Goal: Transaction & Acquisition: Purchase product/service

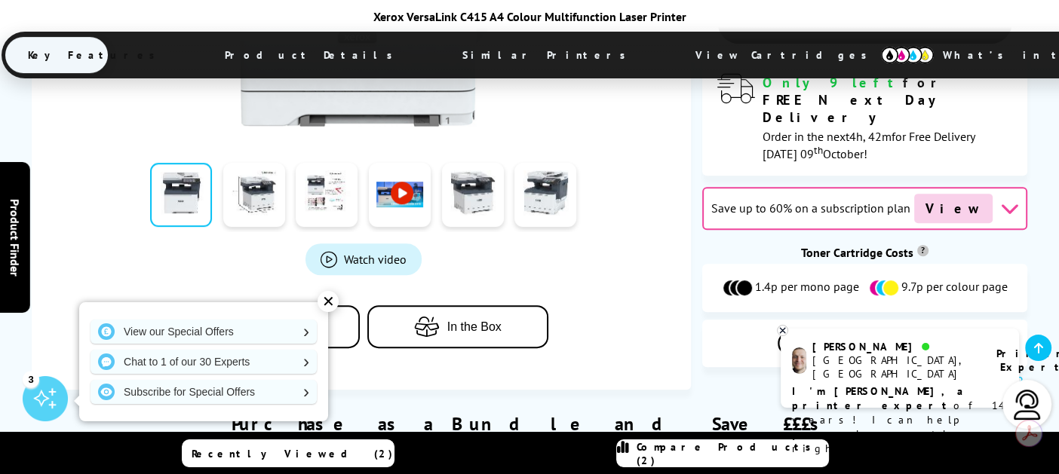
scroll to position [679, 0]
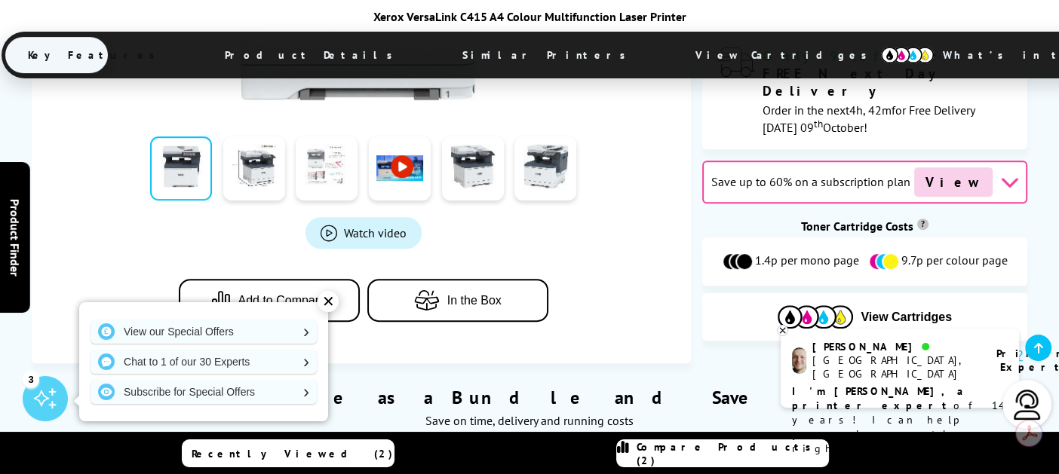
click at [326, 137] on link at bounding box center [327, 169] width 62 height 64
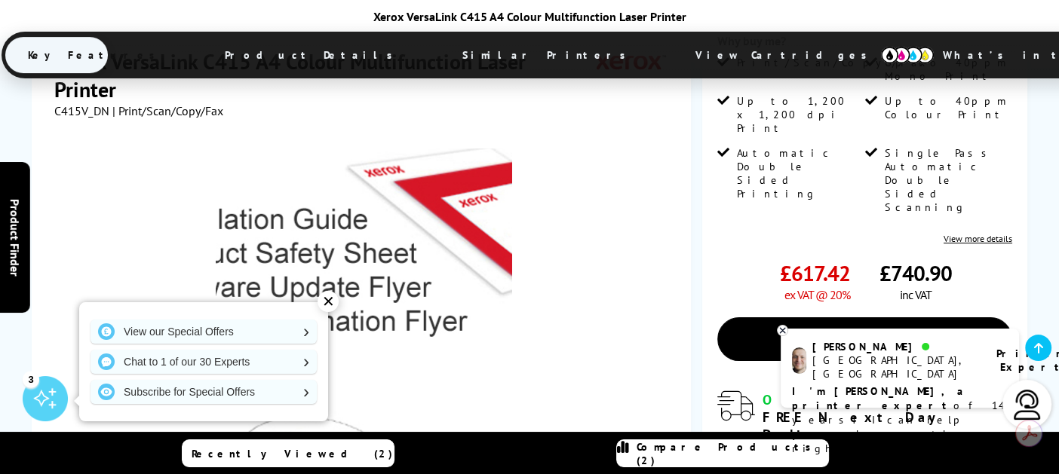
scroll to position [302, 0]
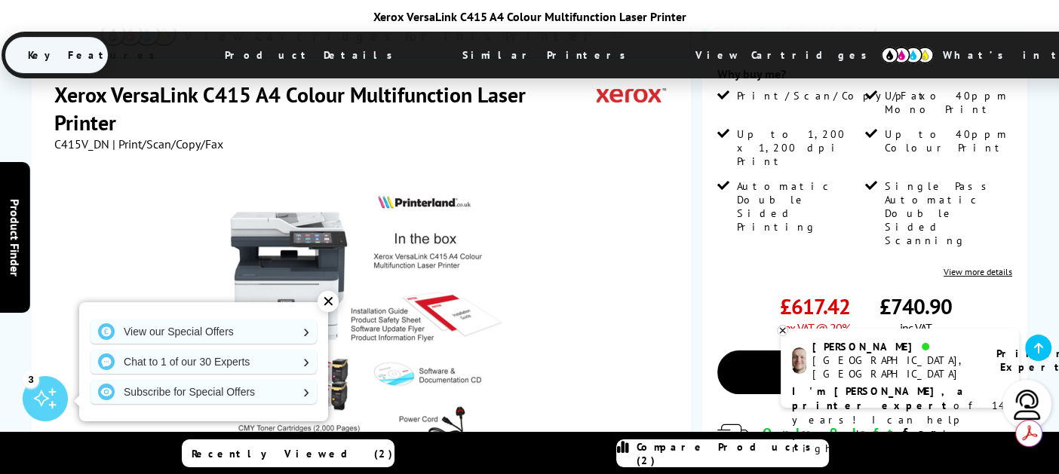
click at [331, 302] on div "✕" at bounding box center [328, 301] width 21 height 21
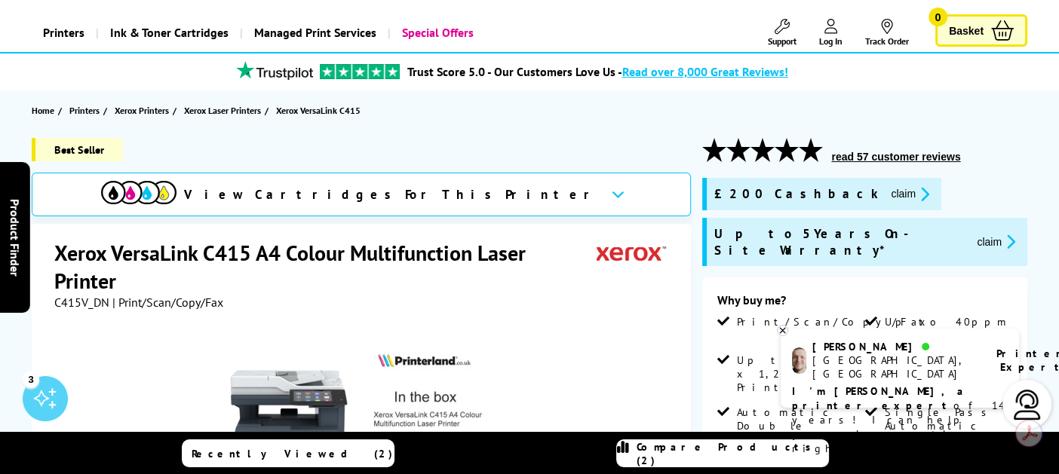
scroll to position [75, 0]
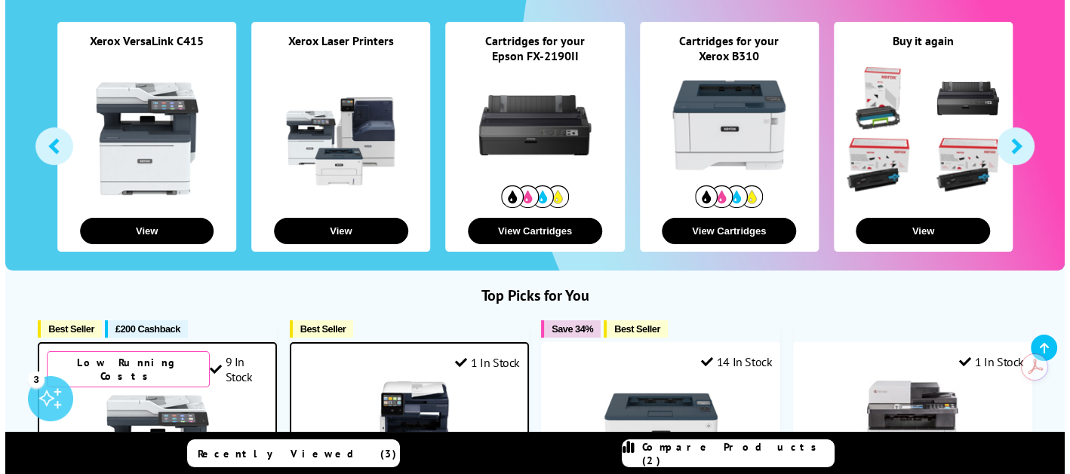
scroll to position [302, 0]
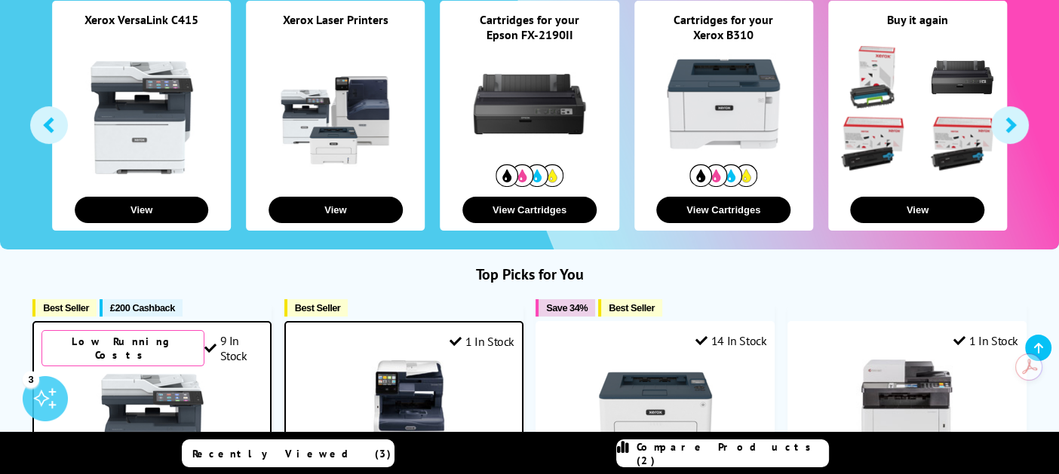
click at [747, 450] on span "Compare Products (2)" at bounding box center [733, 454] width 192 height 27
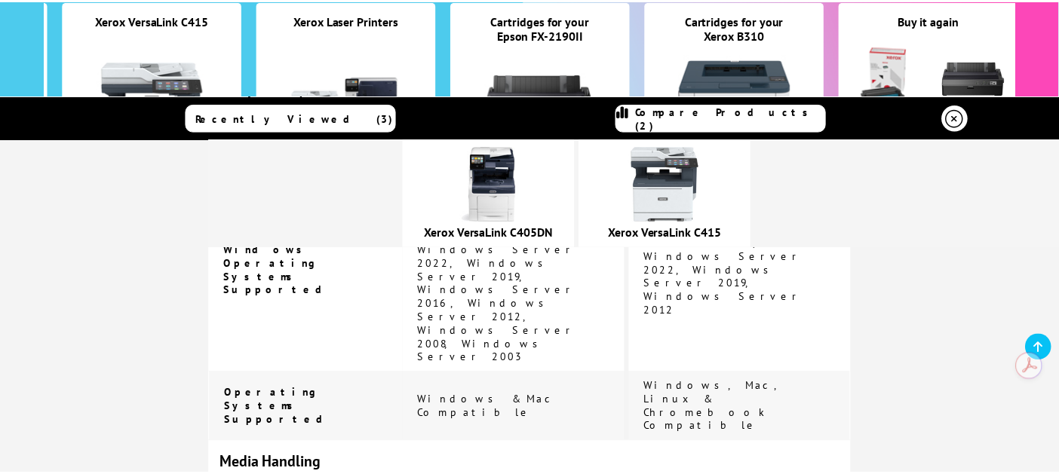
scroll to position [2187, 0]
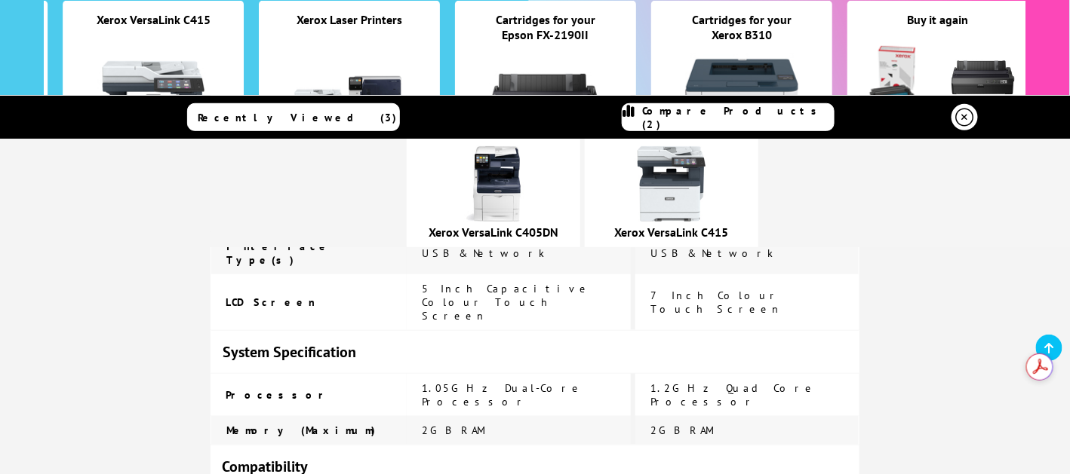
click at [964, 117] on icon at bounding box center [965, 117] width 18 height 18
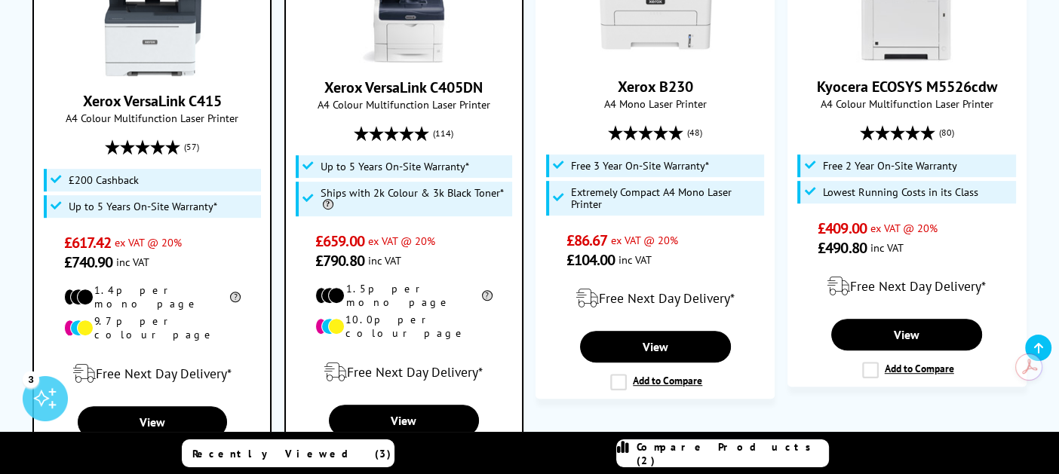
scroll to position [754, 0]
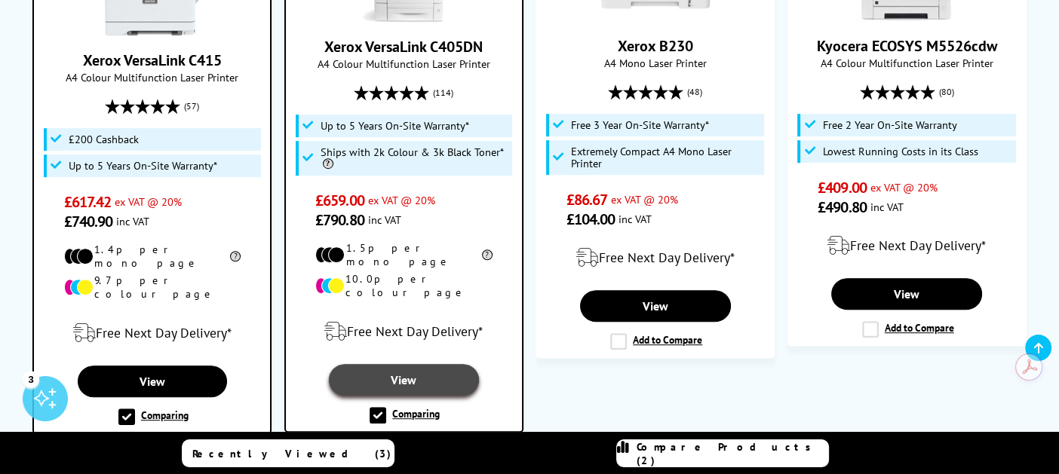
click at [397, 364] on link "View" at bounding box center [404, 380] width 150 height 32
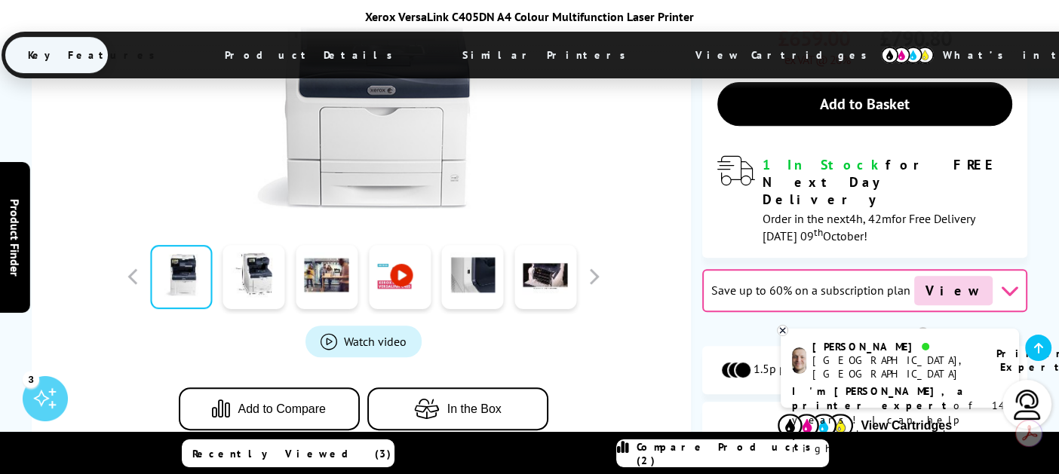
scroll to position [603, 0]
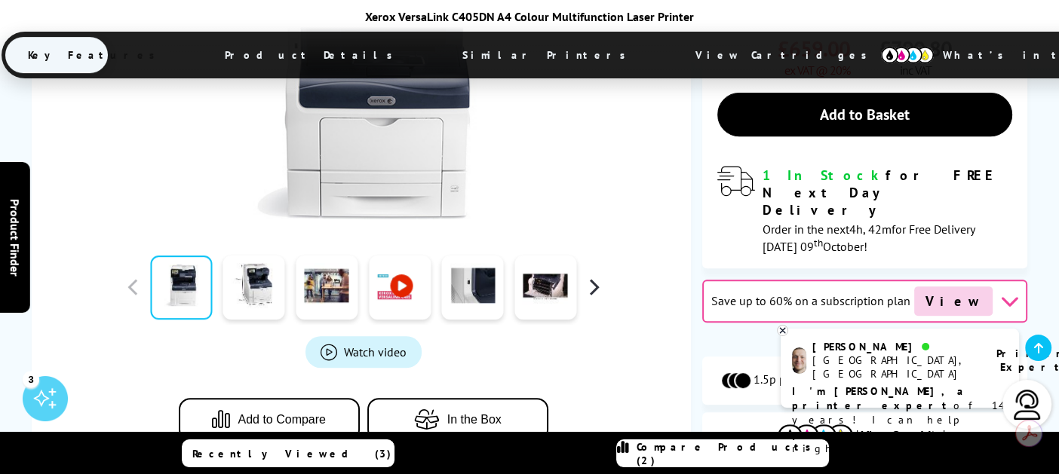
click at [590, 276] on button "button" at bounding box center [593, 287] width 23 height 23
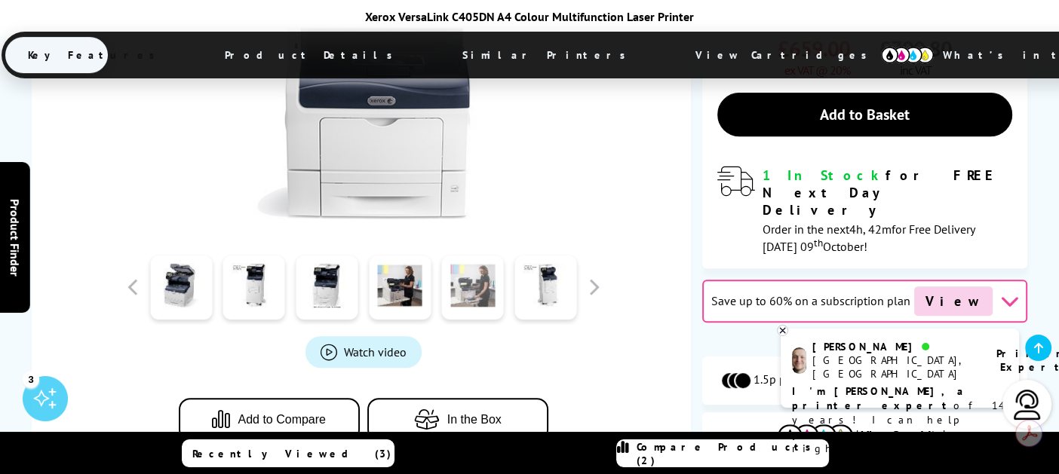
click at [475, 256] on link at bounding box center [473, 288] width 62 height 64
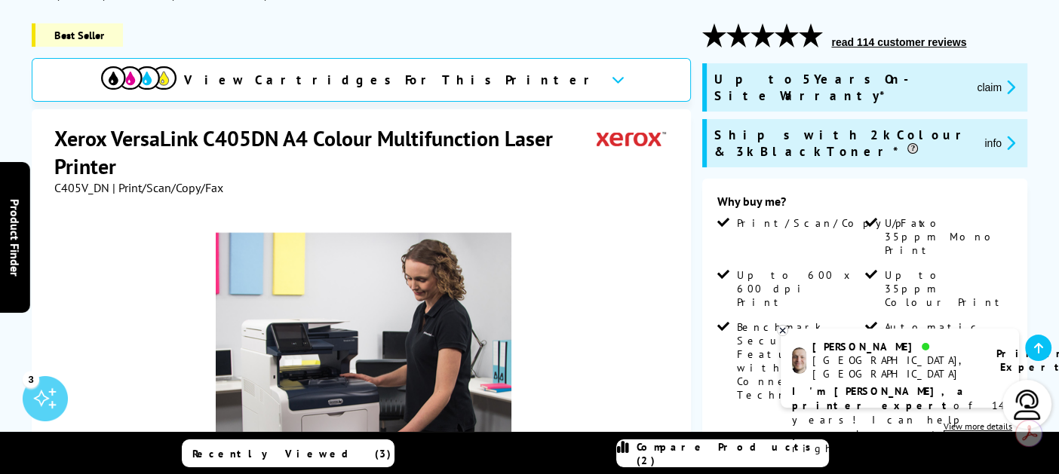
scroll to position [226, 0]
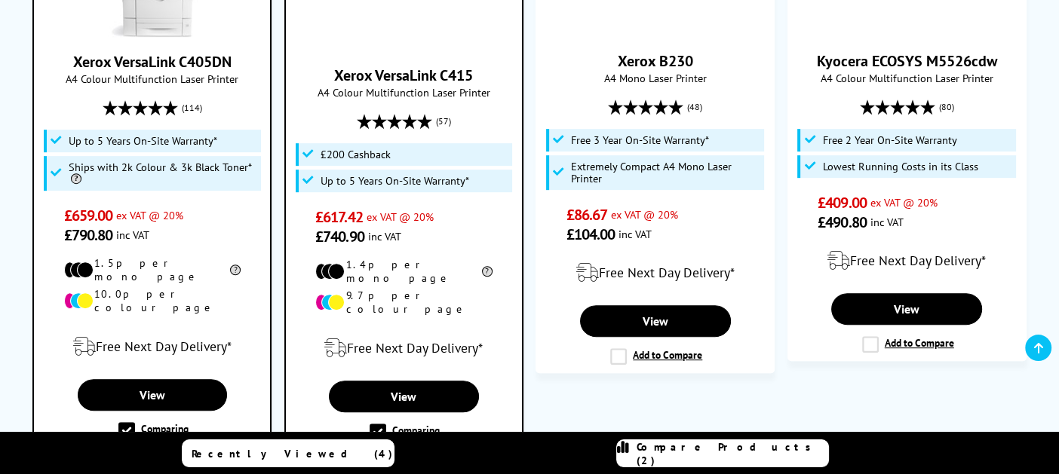
scroll to position [754, 0]
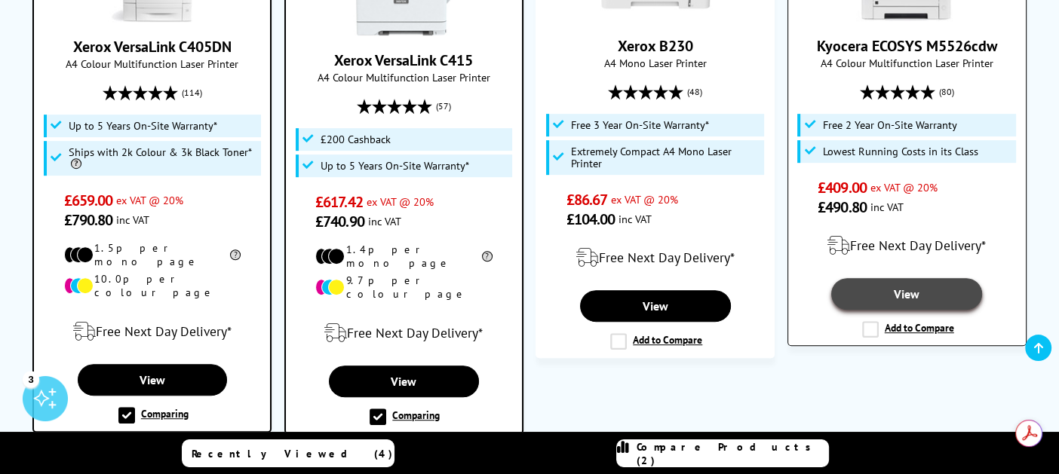
click at [941, 293] on link "View" at bounding box center [906, 294] width 151 height 32
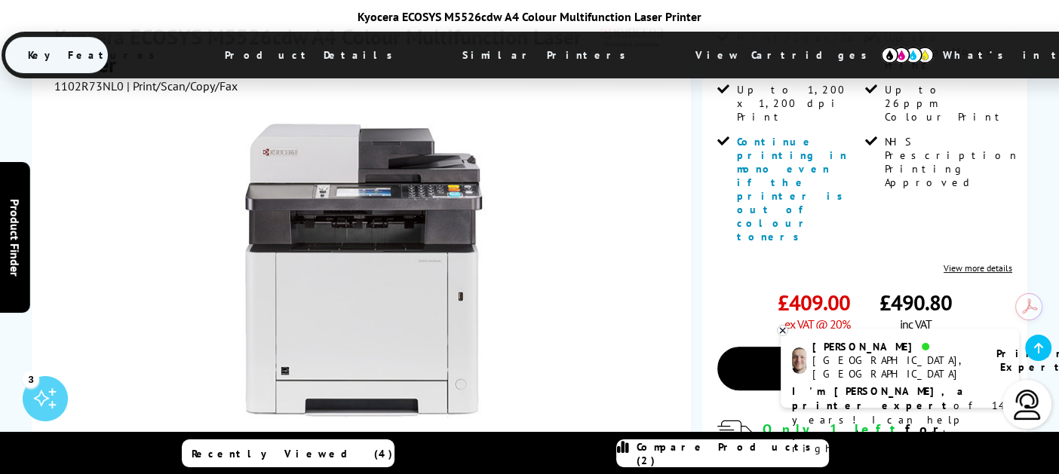
scroll to position [452, 0]
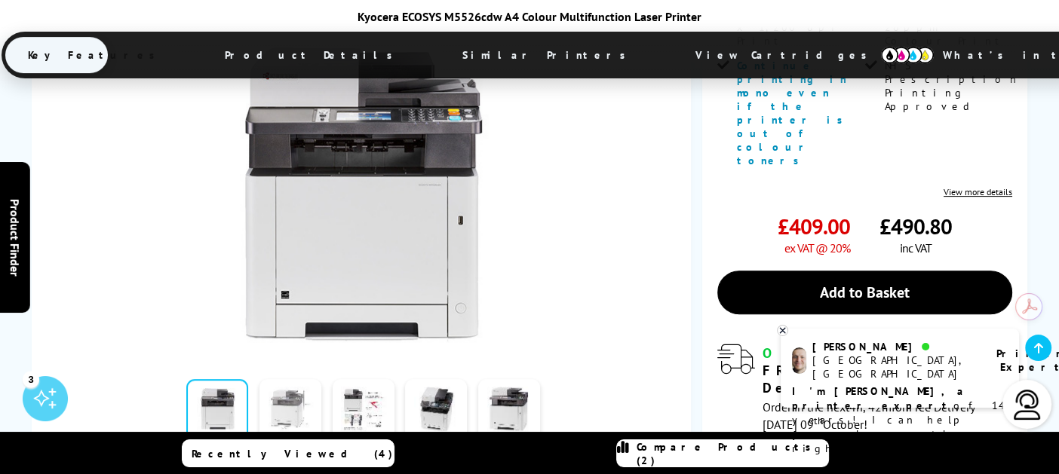
click at [284, 379] on link at bounding box center [290, 411] width 62 height 64
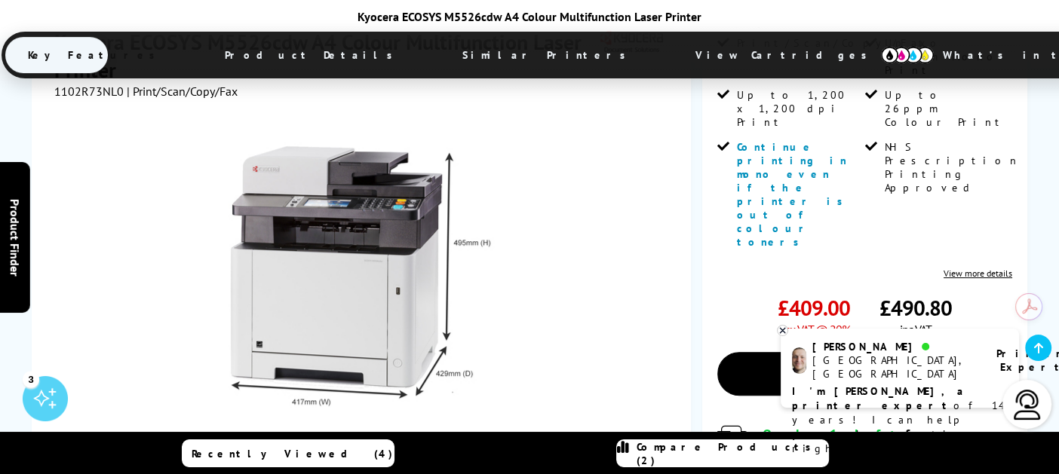
scroll to position [376, 0]
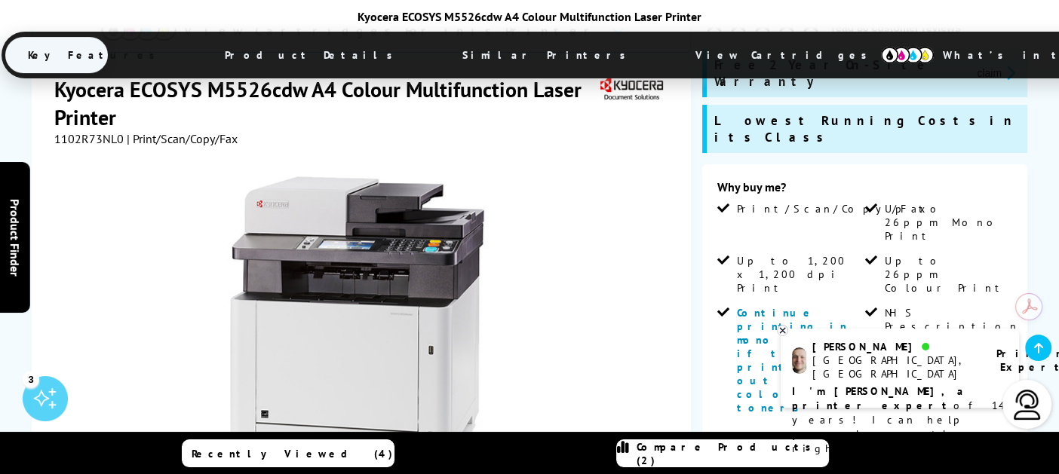
scroll to position [151, 0]
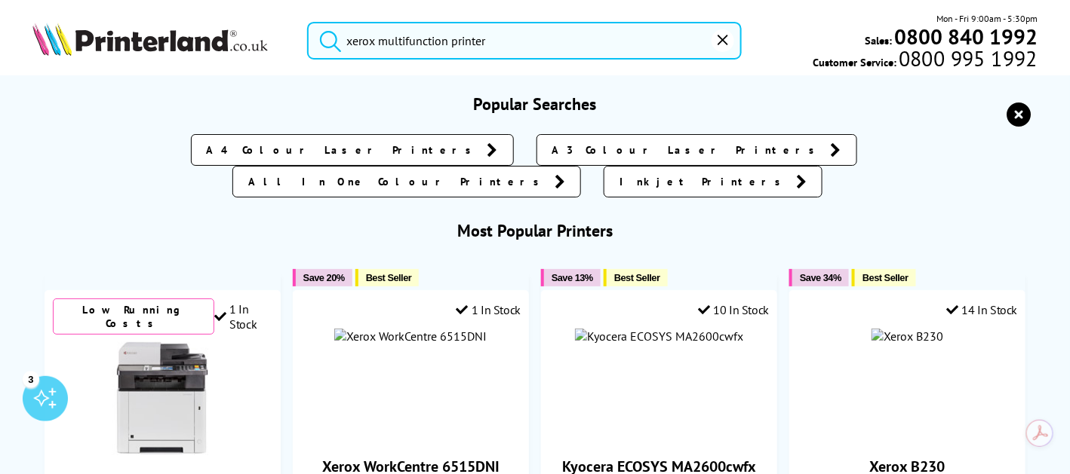
drag, startPoint x: 512, startPoint y: 38, endPoint x: 66, endPoint y: 13, distance: 446.5
click at [66, 13] on div "xerox multifunction printer Mon - Fri 9:00am - 5:30pm Sales: 0800 840 1992 Cust…" at bounding box center [535, 44] width 1070 height 66
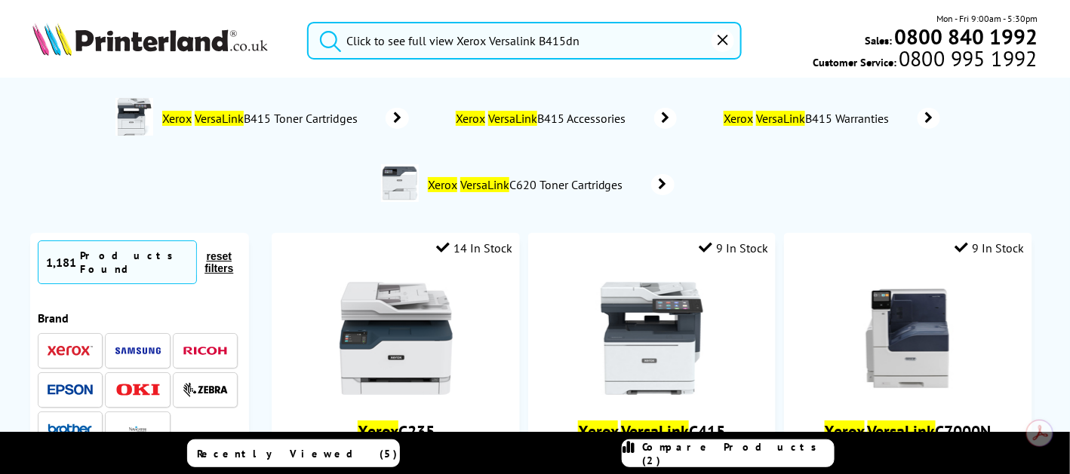
click at [308, 22] on button "submit" at bounding box center [327, 38] width 38 height 33
drag, startPoint x: 459, startPoint y: 42, endPoint x: 0, endPoint y: 28, distance: 459.6
click at [0, 28] on div "Click to see full view Xerox Versalink B415dn Mon - Fri 9:00am - 5:30pm Sales: …" at bounding box center [535, 44] width 1070 height 66
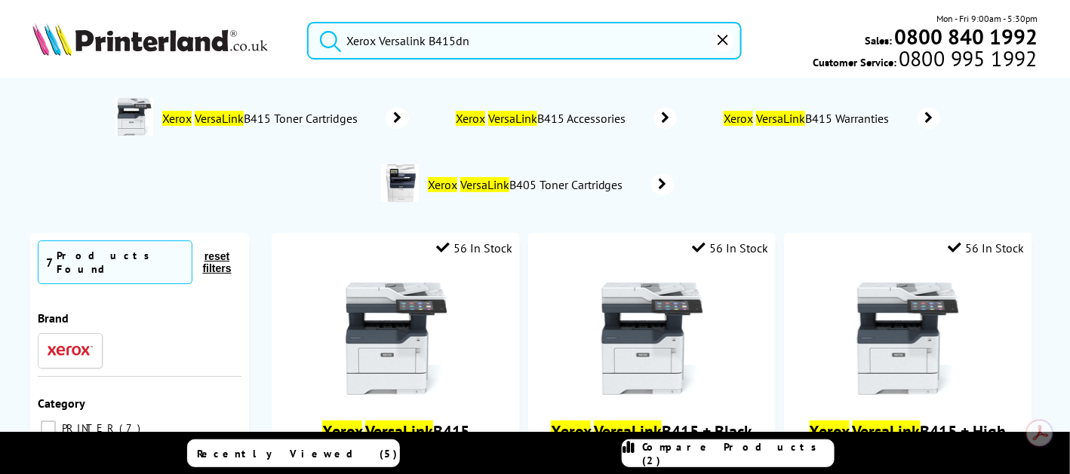
type input "Xerox Versalink B415dn"
click at [308, 22] on button "submit" at bounding box center [327, 38] width 38 height 33
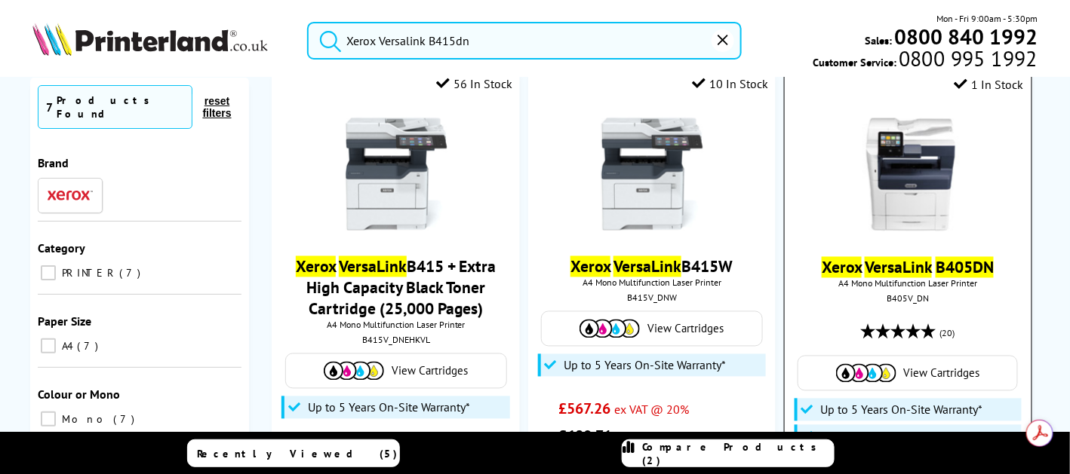
scroll to position [754, 0]
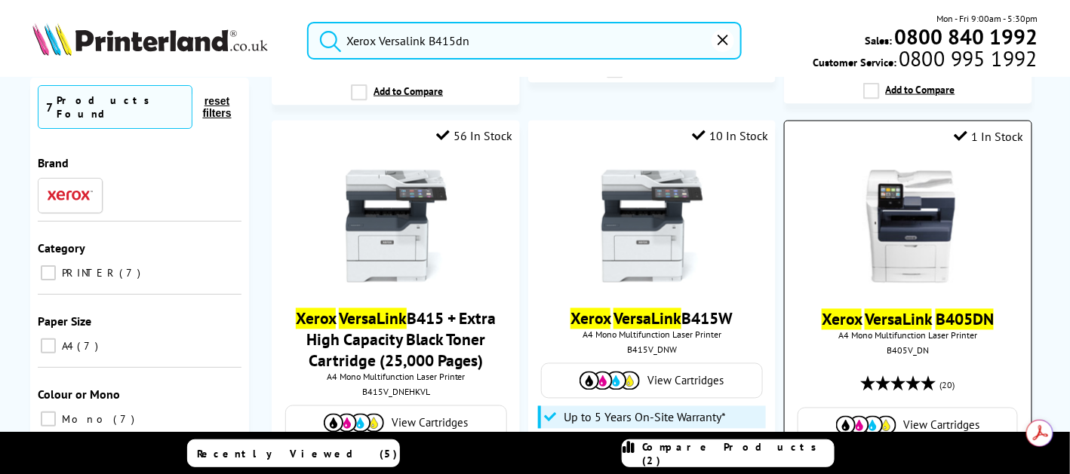
click at [929, 219] on img at bounding box center [907, 226] width 113 height 113
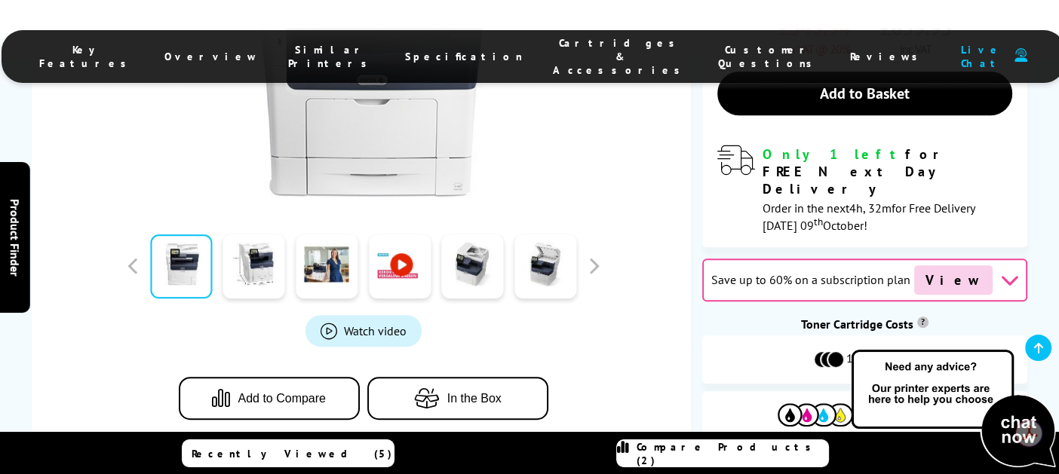
scroll to position [679, 0]
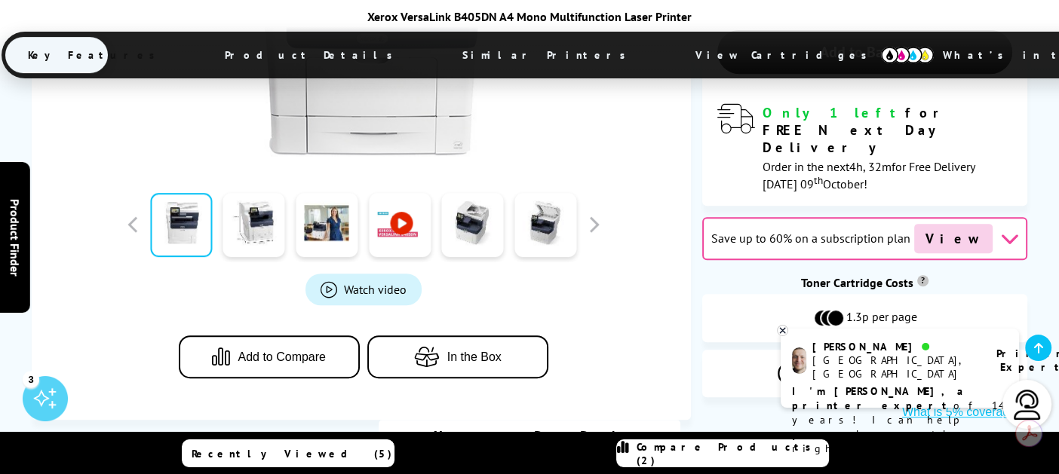
click at [444, 347] on icon "button" at bounding box center [430, 357] width 33 height 20
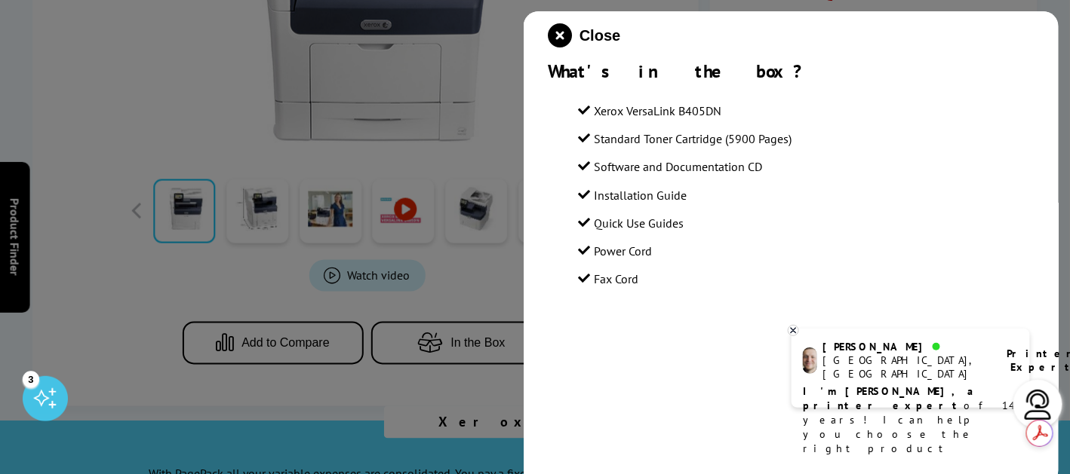
click at [396, 195] on div at bounding box center [535, 237] width 1070 height 474
click at [445, 151] on div at bounding box center [535, 237] width 1070 height 474
click at [566, 32] on icon "close modal" at bounding box center [560, 35] width 24 height 24
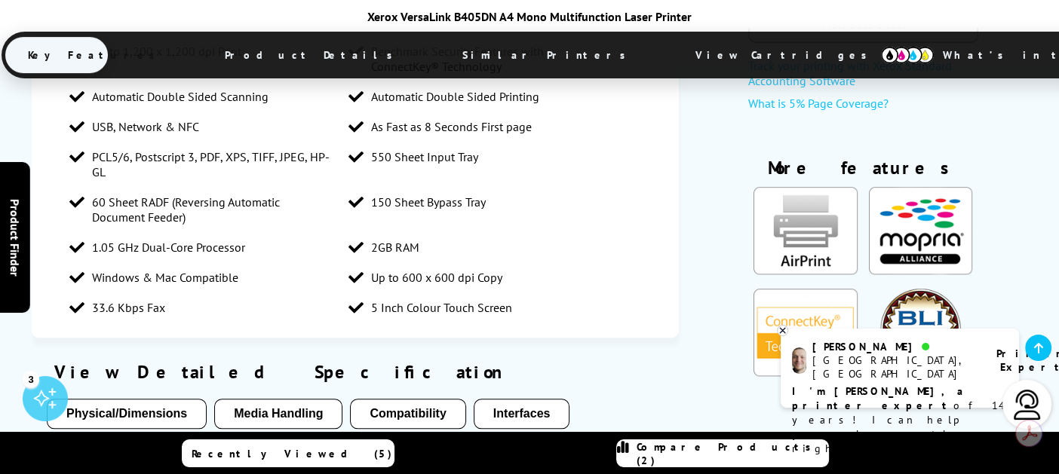
scroll to position [1659, 0]
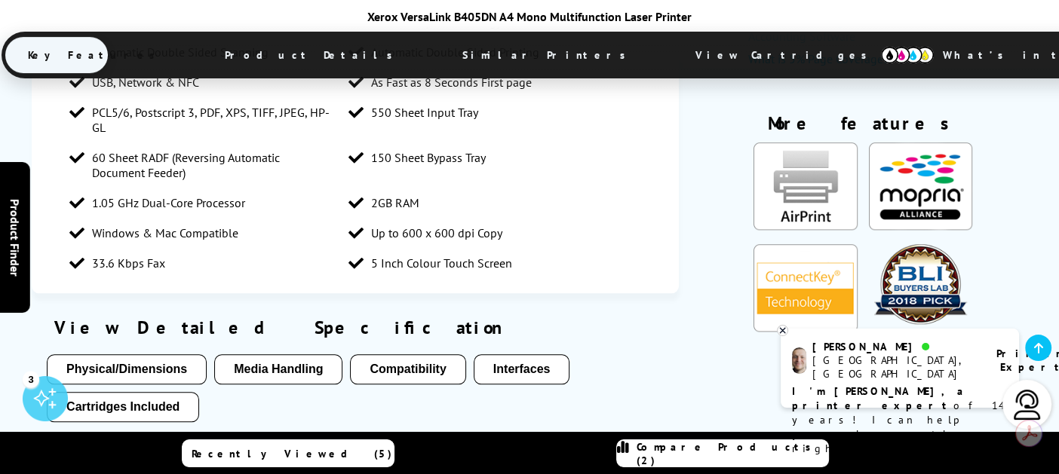
click at [166, 392] on button "Cartridges Included" at bounding box center [123, 407] width 152 height 30
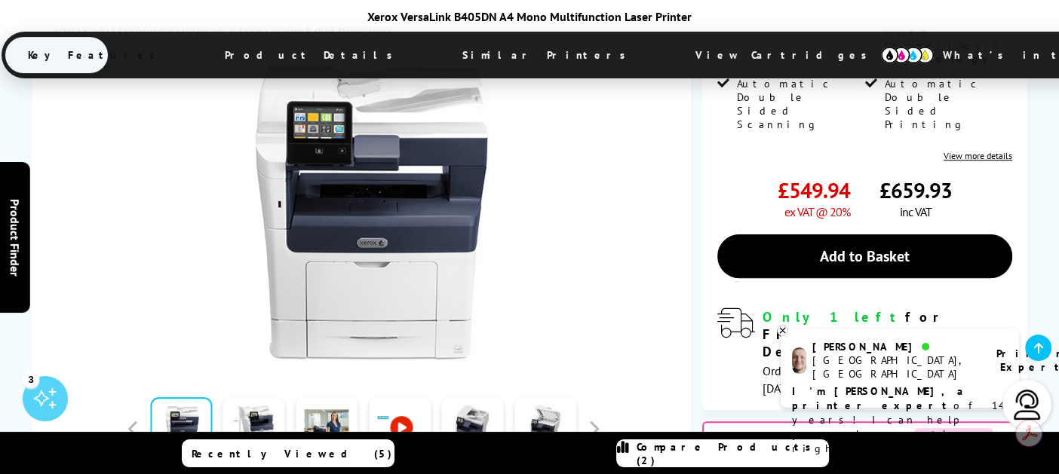
scroll to position [541, 0]
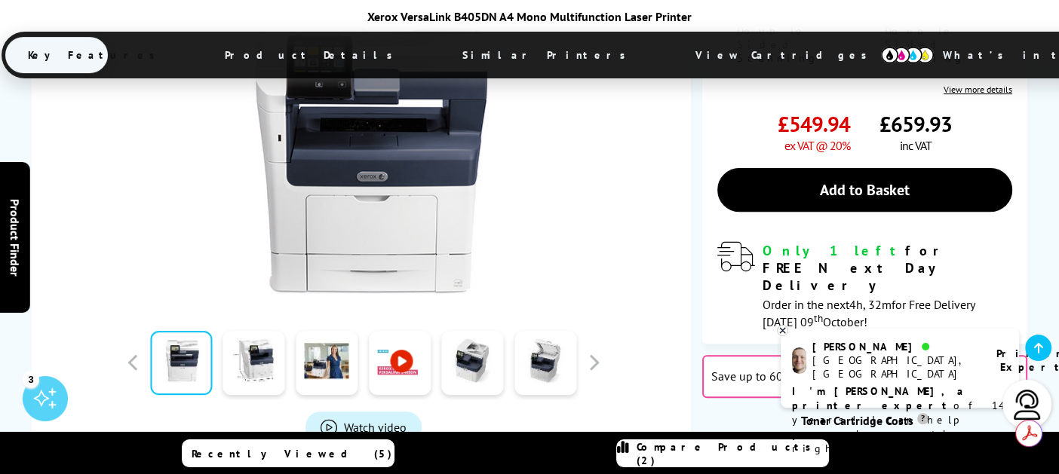
click at [780, 332] on icon at bounding box center [783, 330] width 10 height 11
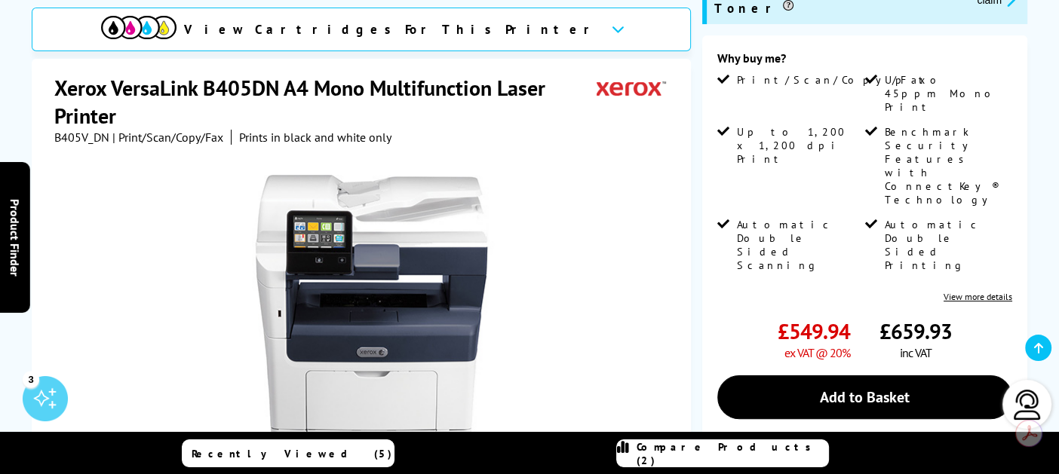
scroll to position [0, 0]
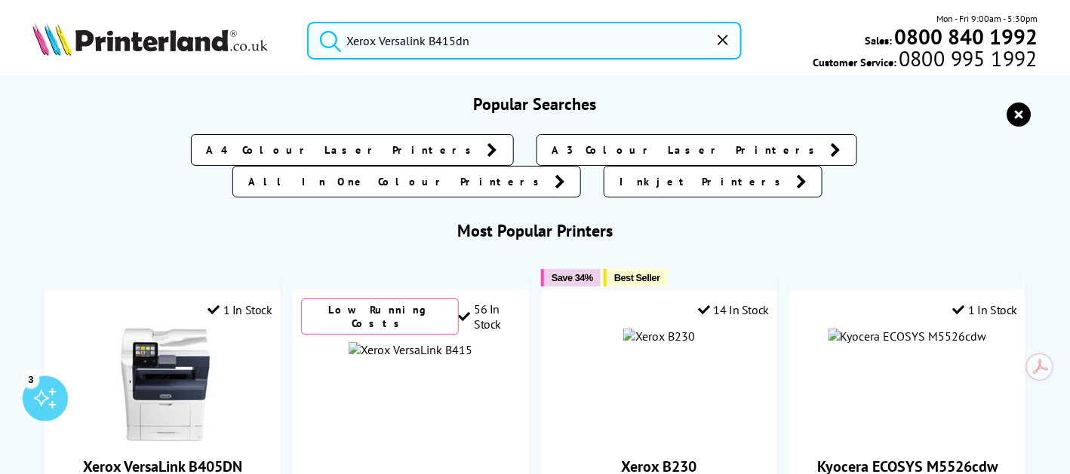
click at [474, 31] on input "Xerox Versalink B415dn" at bounding box center [524, 41] width 434 height 38
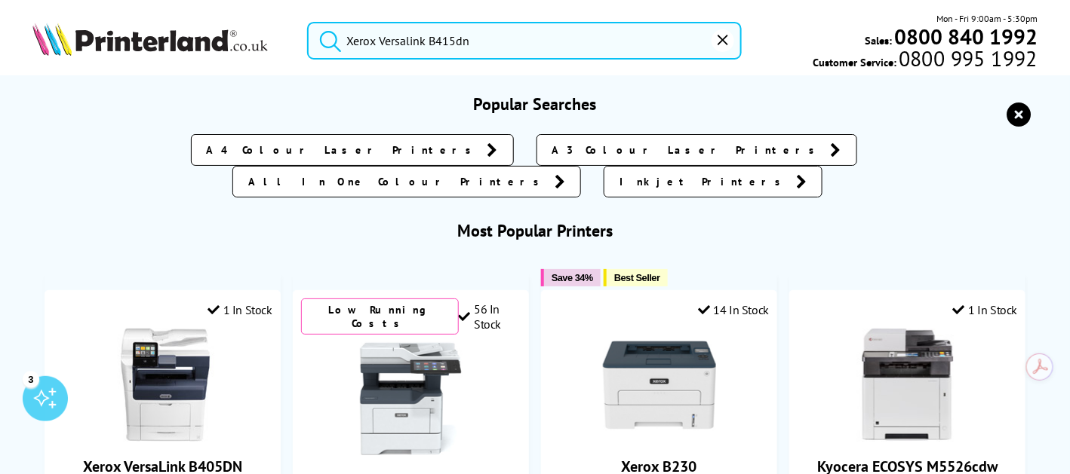
click at [308, 22] on button "submit" at bounding box center [327, 38] width 38 height 33
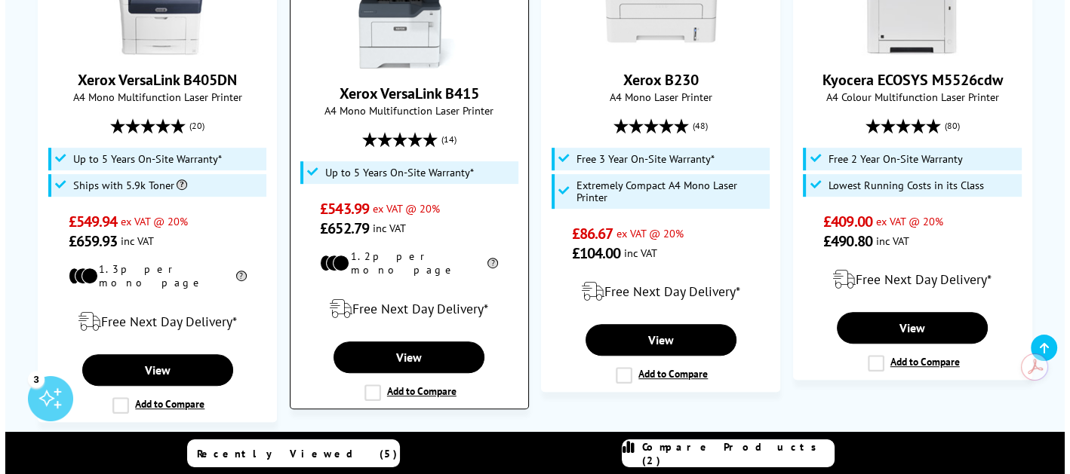
scroll to position [754, 0]
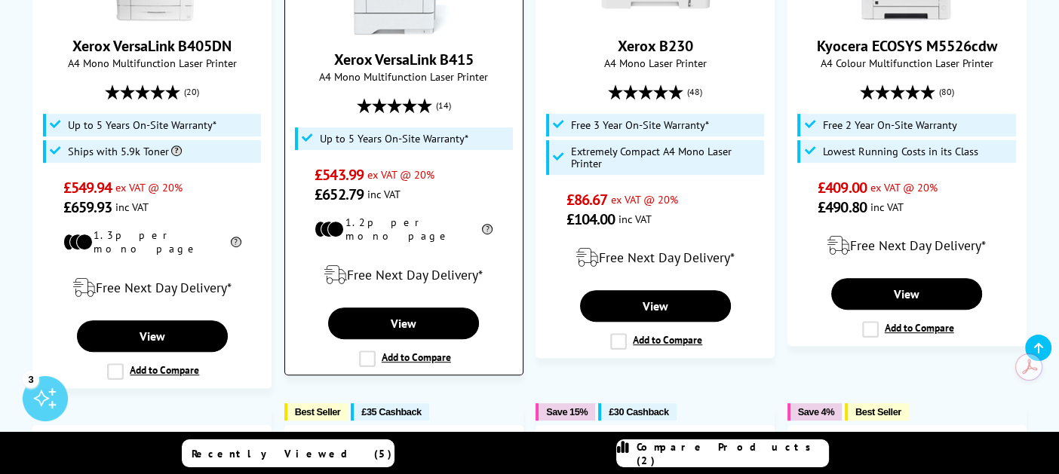
click at [370, 351] on label "Add to Compare" at bounding box center [405, 359] width 92 height 17
click at [0, 0] on input "Add to Compare" at bounding box center [0, 0] width 0 height 0
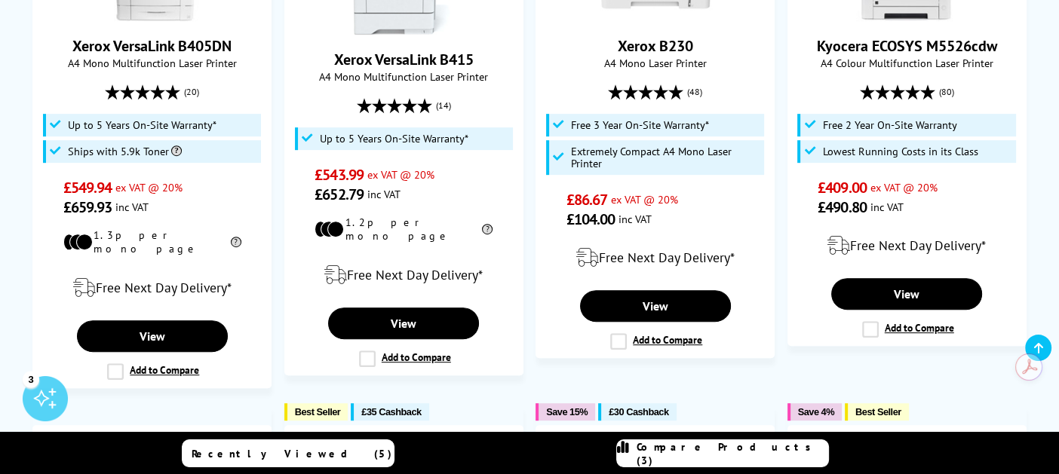
click at [773, 458] on span "Compare Products (3)" at bounding box center [733, 454] width 192 height 27
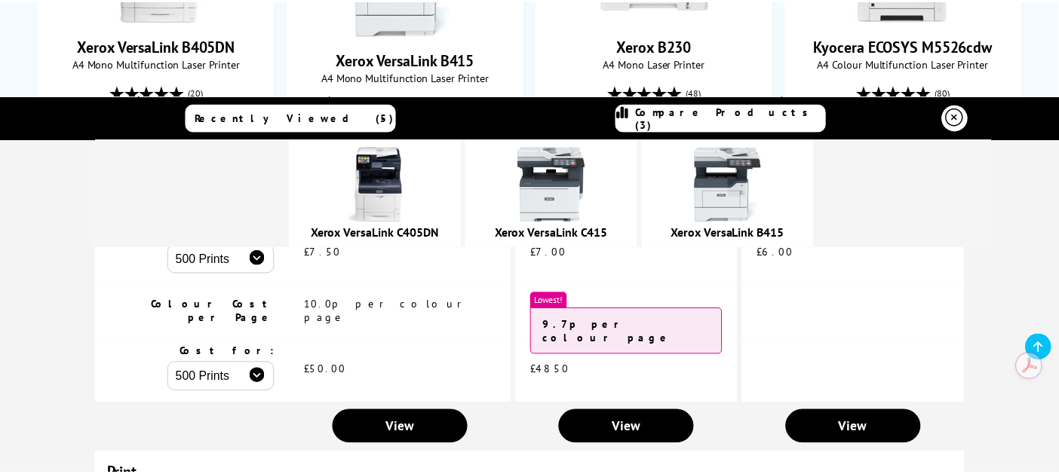
scroll to position [0, 0]
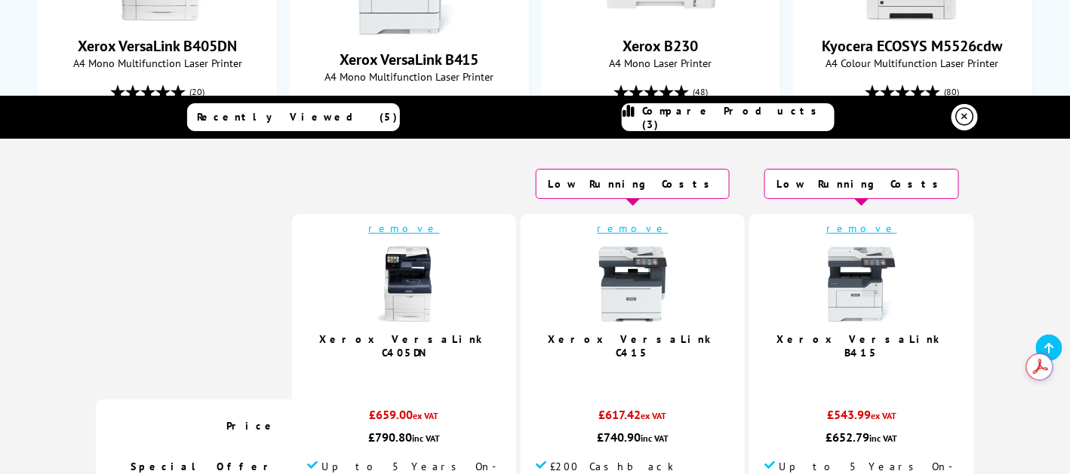
click at [937, 105] on div "Recently Viewed (5) Compare Products (3)" at bounding box center [534, 117] width 905 height 43
click at [951, 112] on link at bounding box center [964, 117] width 26 height 26
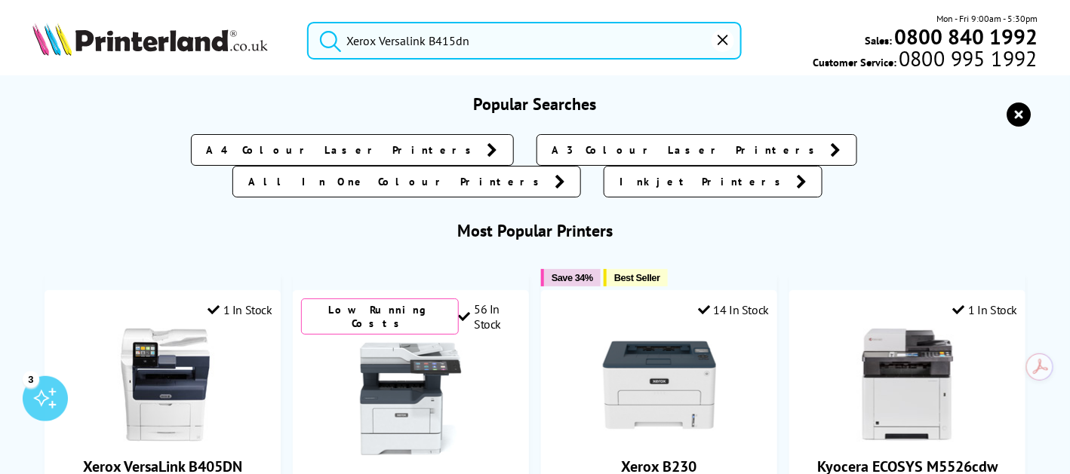
drag, startPoint x: 432, startPoint y: 45, endPoint x: 522, endPoint y: 42, distance: 89.8
click at [522, 42] on input "Xerox Versalink B415dn" at bounding box center [524, 41] width 434 height 38
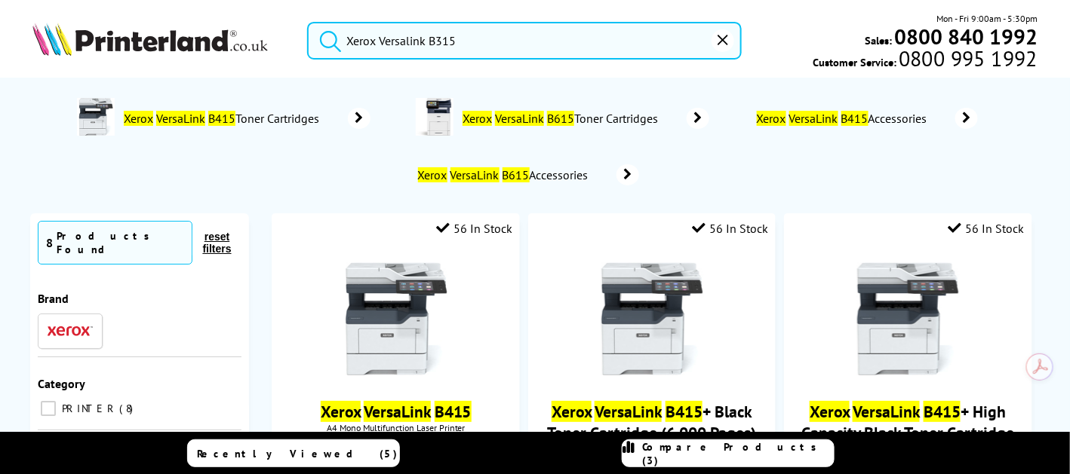
click at [308, 22] on button "submit" at bounding box center [327, 38] width 38 height 33
drag, startPoint x: 425, startPoint y: 45, endPoint x: 376, endPoint y: 44, distance: 49.0
click at [376, 44] on input "Xerox Versalink B315" at bounding box center [524, 41] width 434 height 38
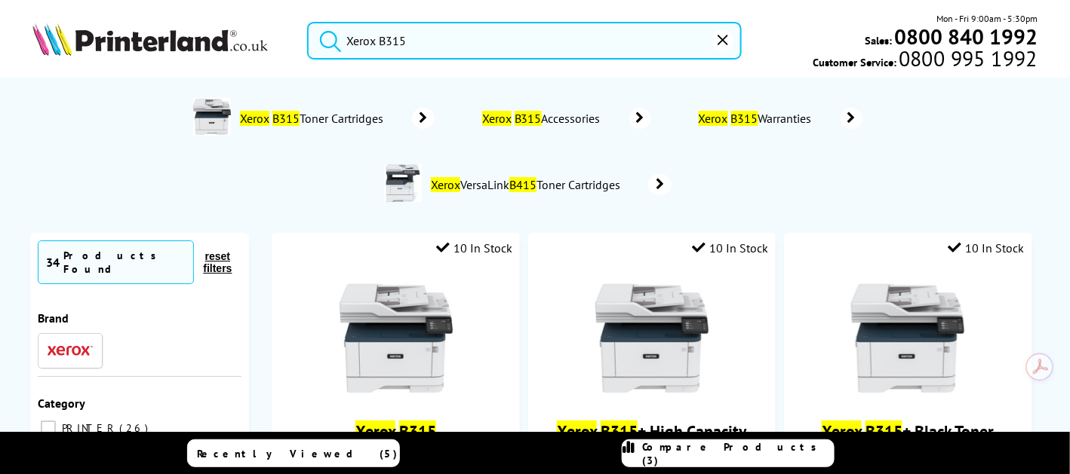
click at [308, 22] on button "submit" at bounding box center [327, 38] width 38 height 33
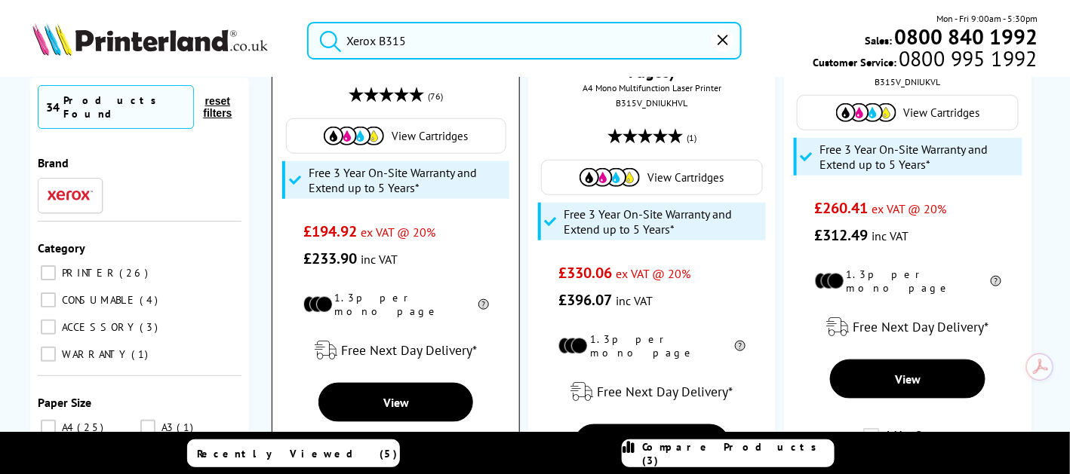
scroll to position [452, 0]
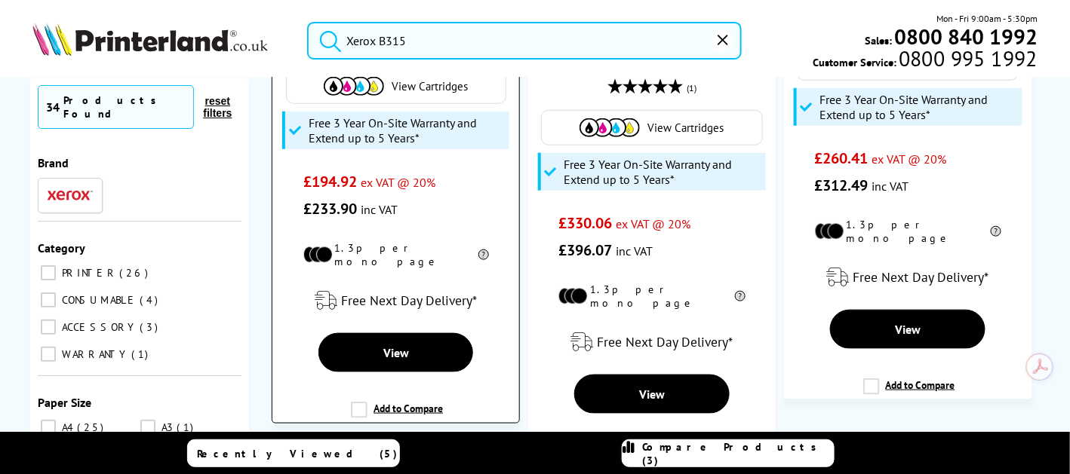
click at [414, 406] on label "Add to Compare" at bounding box center [397, 416] width 92 height 29
click at [0, 0] on input "Add to Compare" at bounding box center [0, 0] width 0 height 0
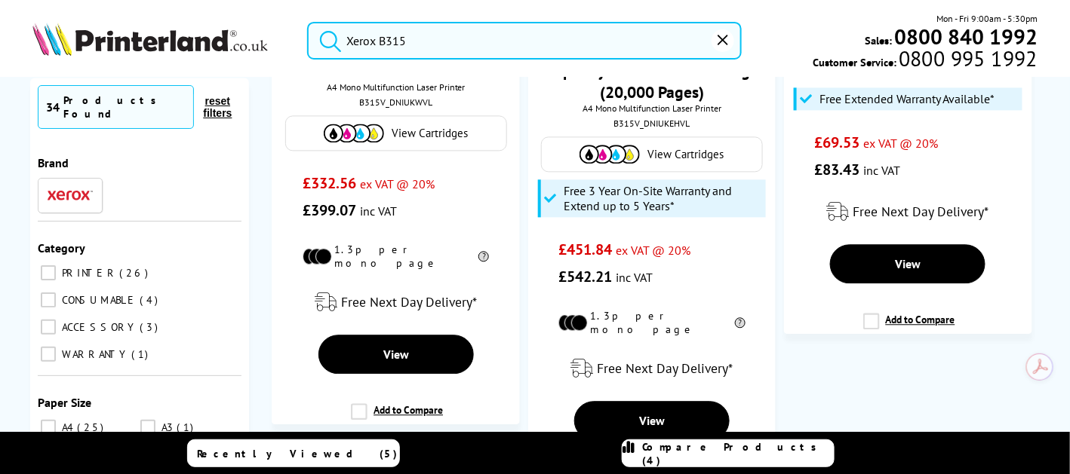
scroll to position [1508, 0]
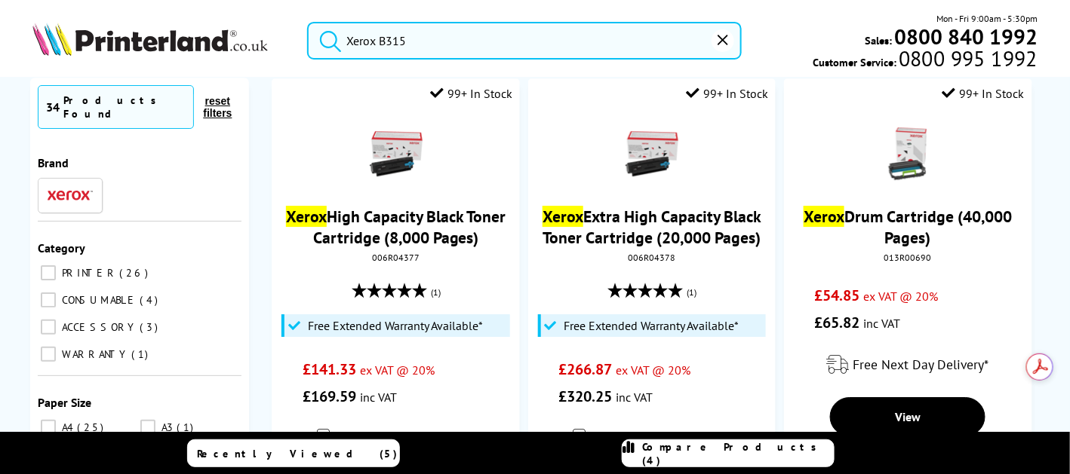
click at [753, 458] on span "Compare Products (4)" at bounding box center [738, 454] width 192 height 27
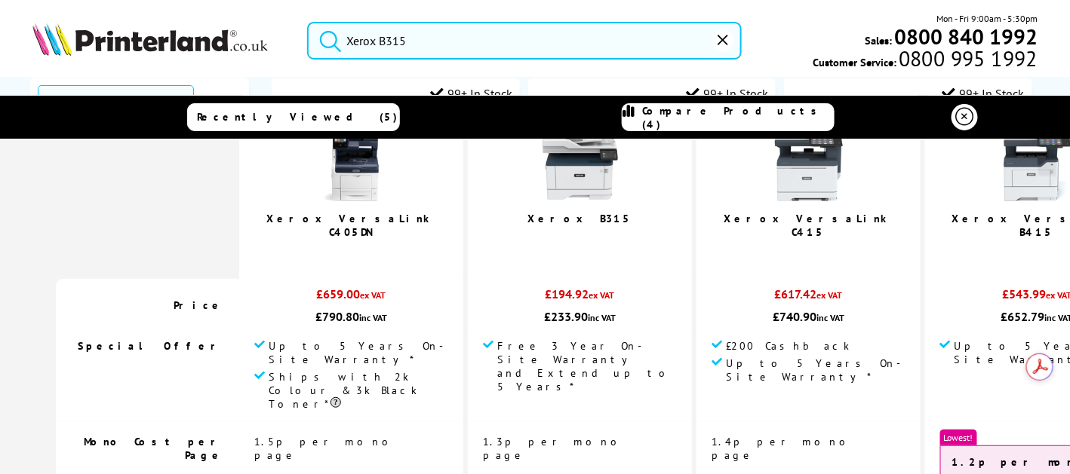
scroll to position [0, 0]
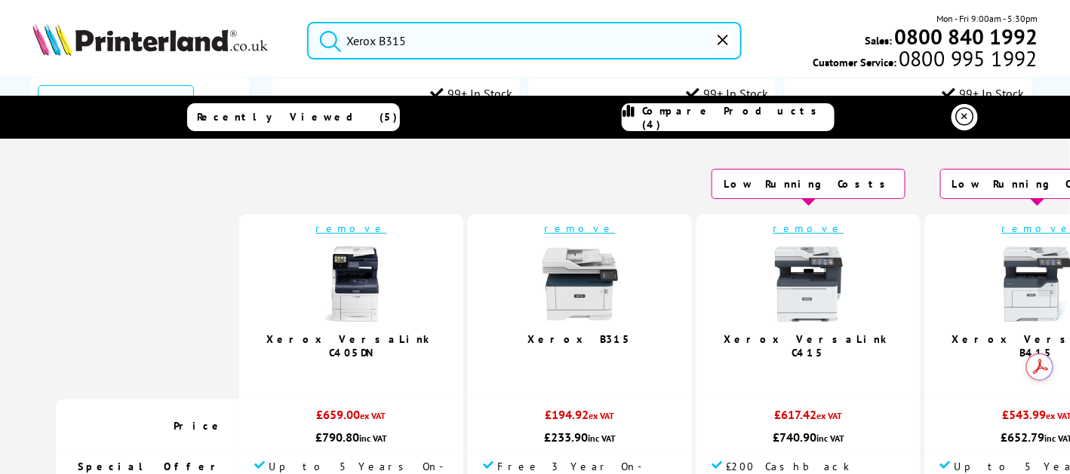
click at [773, 222] on link "remove" at bounding box center [808, 229] width 71 height 14
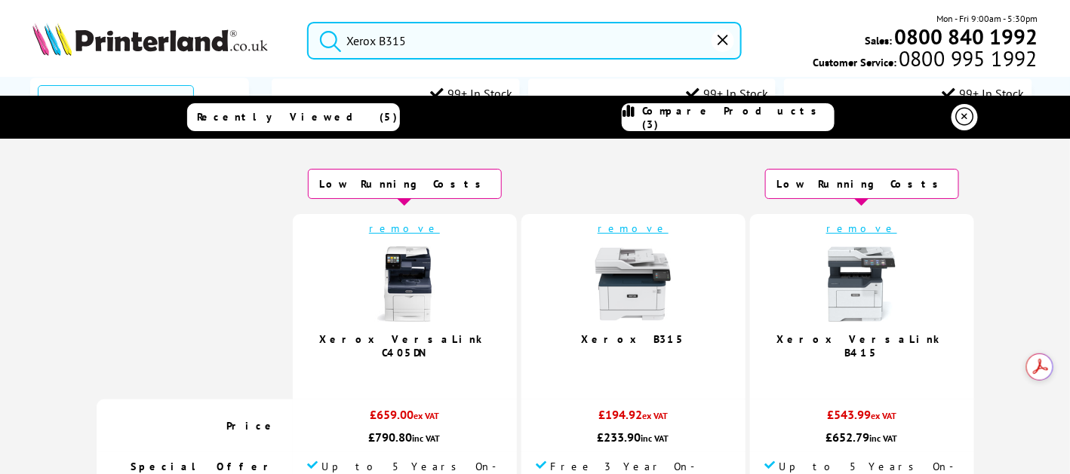
click at [440, 228] on link "remove" at bounding box center [404, 229] width 71 height 14
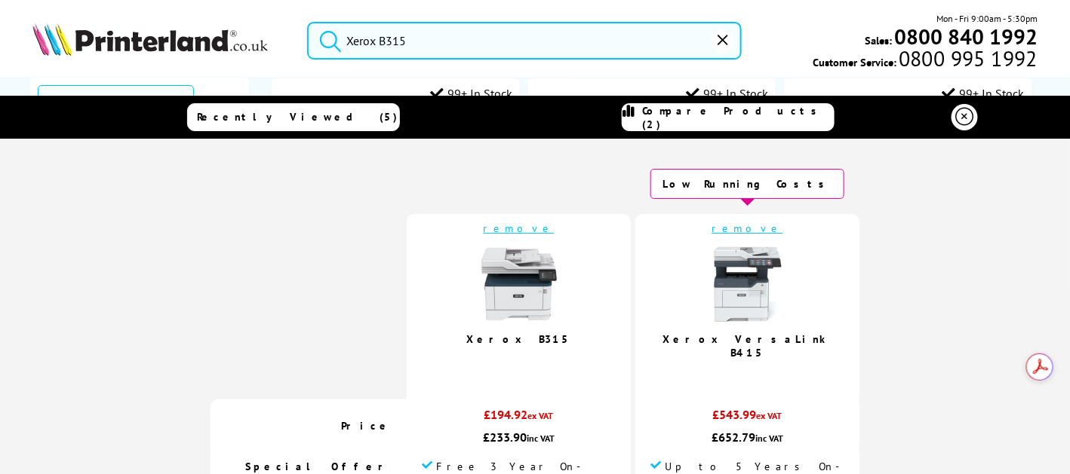
drag, startPoint x: 384, startPoint y: 37, endPoint x: 552, endPoint y: 31, distance: 168.3
click at [548, 32] on input "Xerox B315" at bounding box center [524, 41] width 434 height 38
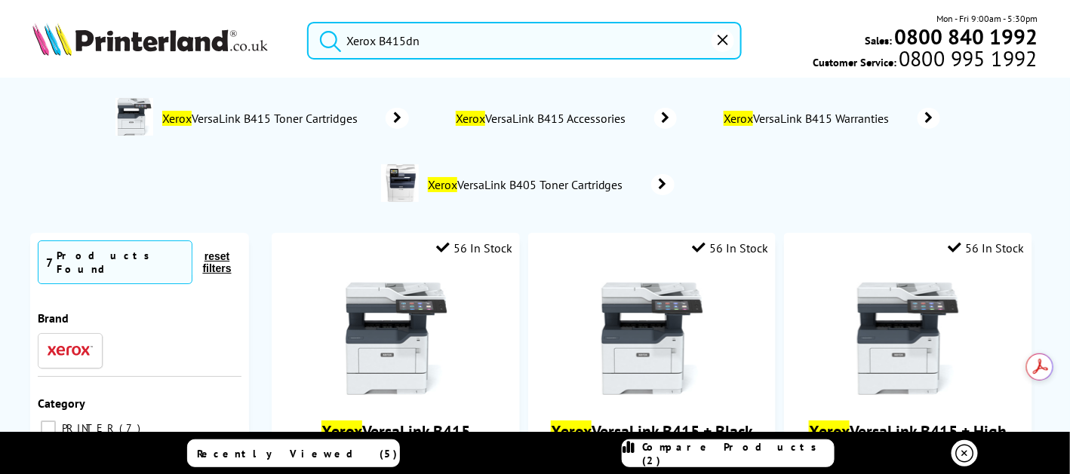
type input "Xerox B415dn"
click at [308, 22] on button "submit" at bounding box center [327, 38] width 38 height 33
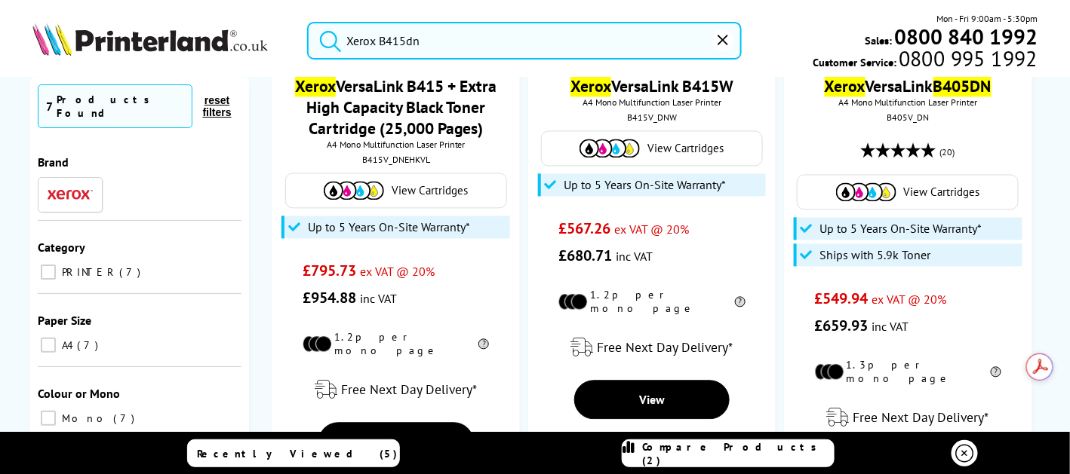
scroll to position [985, 0]
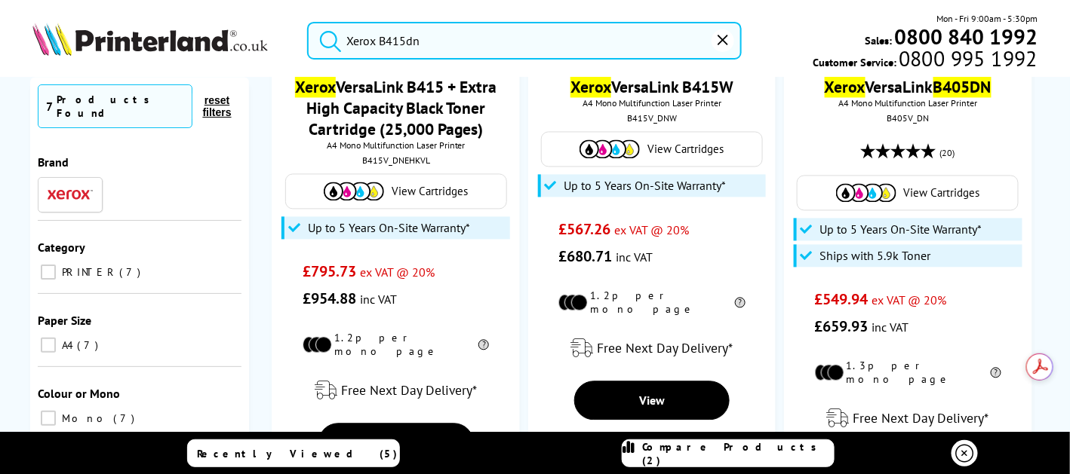
click at [72, 413] on span "Mono" at bounding box center [85, 420] width 54 height 14
click at [56, 412] on input "Mono 7" at bounding box center [48, 419] width 15 height 15
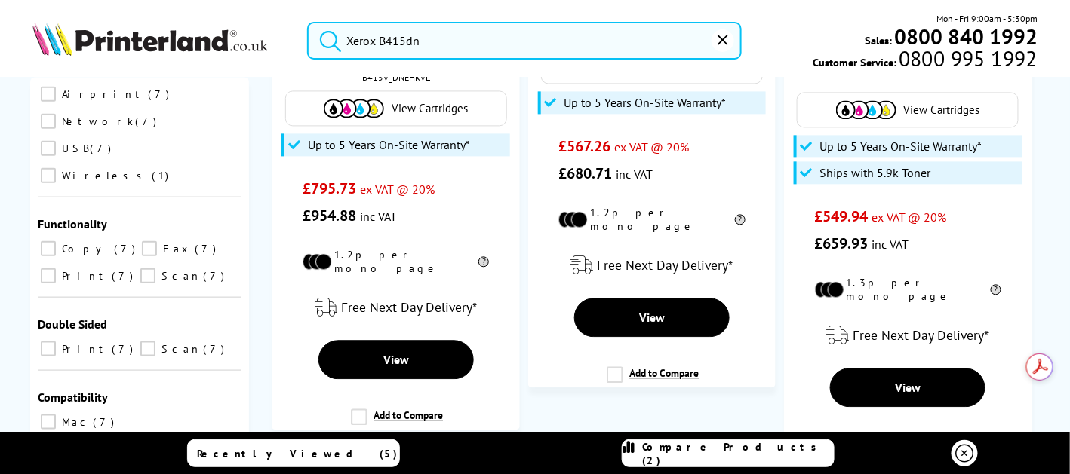
scroll to position [1131, 0]
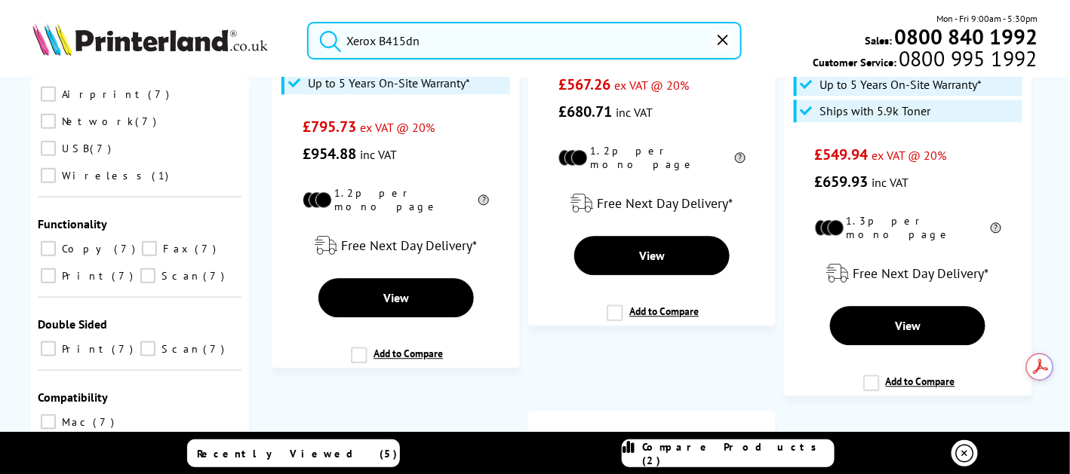
click at [219, 332] on div "Print 7 Scan 7" at bounding box center [140, 349] width 204 height 35
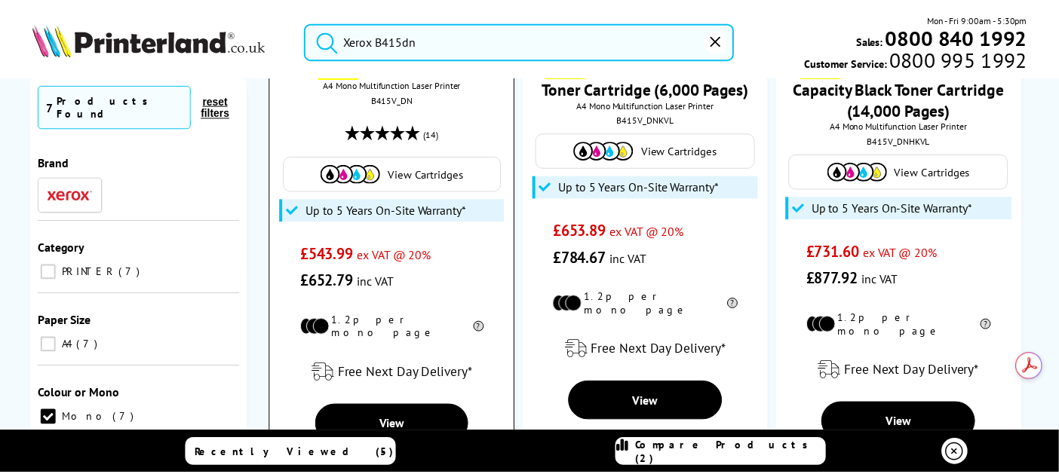
scroll to position [376, 0]
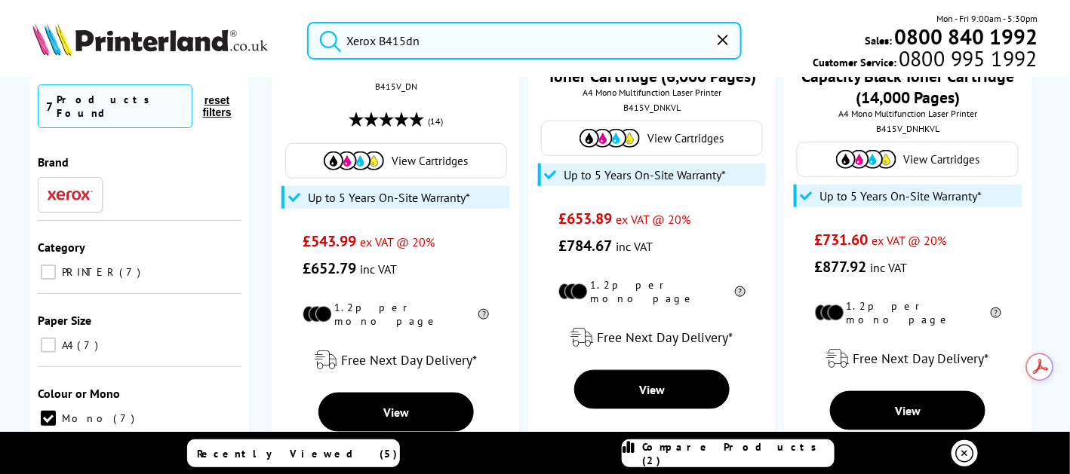
drag, startPoint x: 487, startPoint y: 44, endPoint x: 273, endPoint y: 26, distance: 214.2
click at [273, 26] on div "Xerox B415dn Mon - Fri 9:00am - 5:30pm Sales: 0800 840 1992 Customer Service: 0…" at bounding box center [535, 44] width 1070 height 66
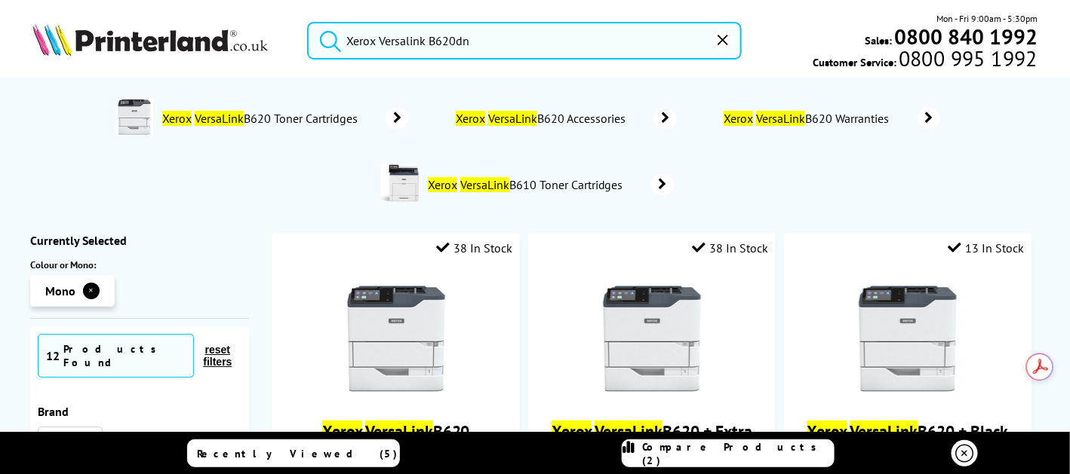
type input "Xerox Versalink B620dn"
click at [308, 22] on button "submit" at bounding box center [327, 38] width 38 height 33
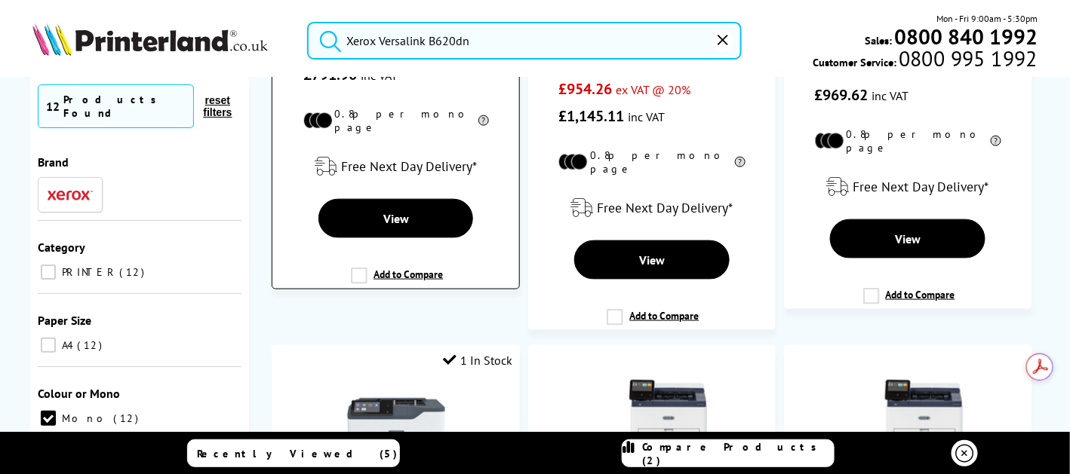
scroll to position [528, 0]
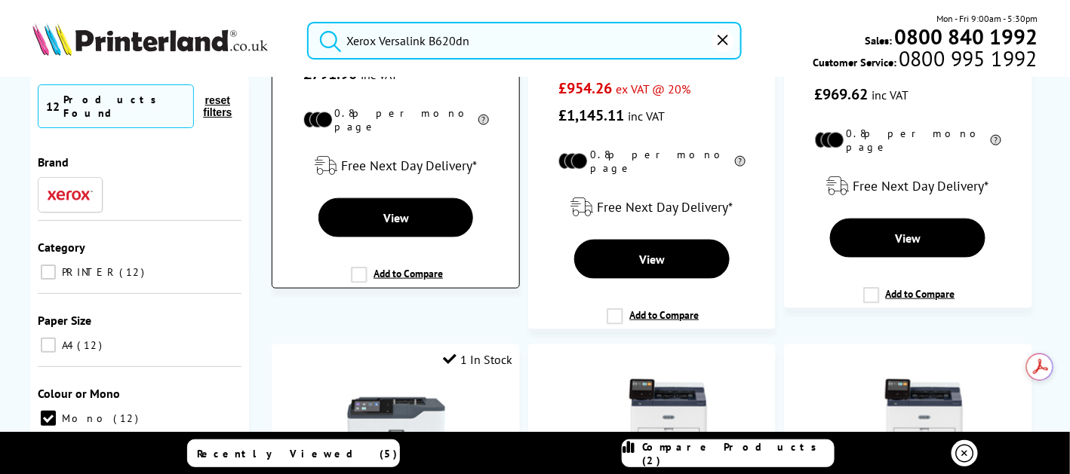
click at [363, 267] on label "Add to Compare" at bounding box center [397, 281] width 92 height 29
click at [0, 0] on input "Add to Compare" at bounding box center [0, 0] width 0 height 0
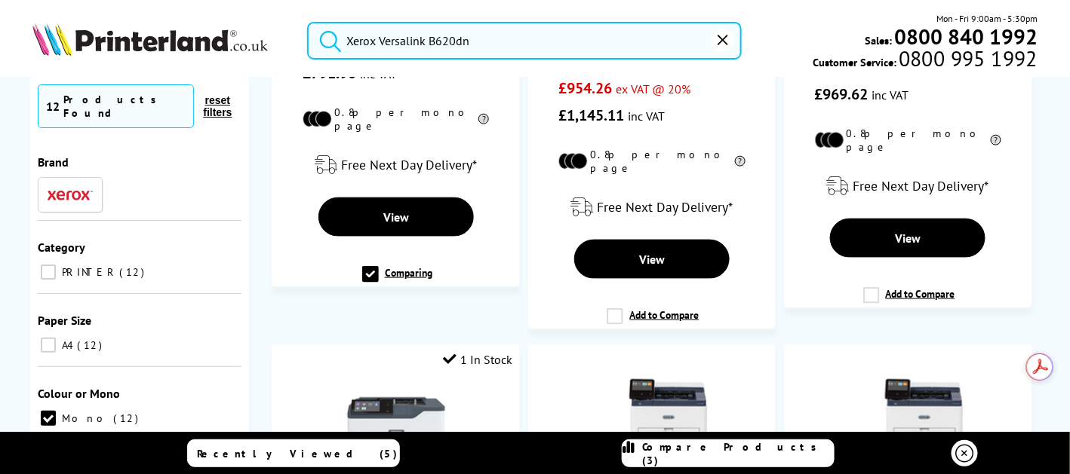
click at [764, 452] on span "Compare Products (3)" at bounding box center [738, 454] width 192 height 27
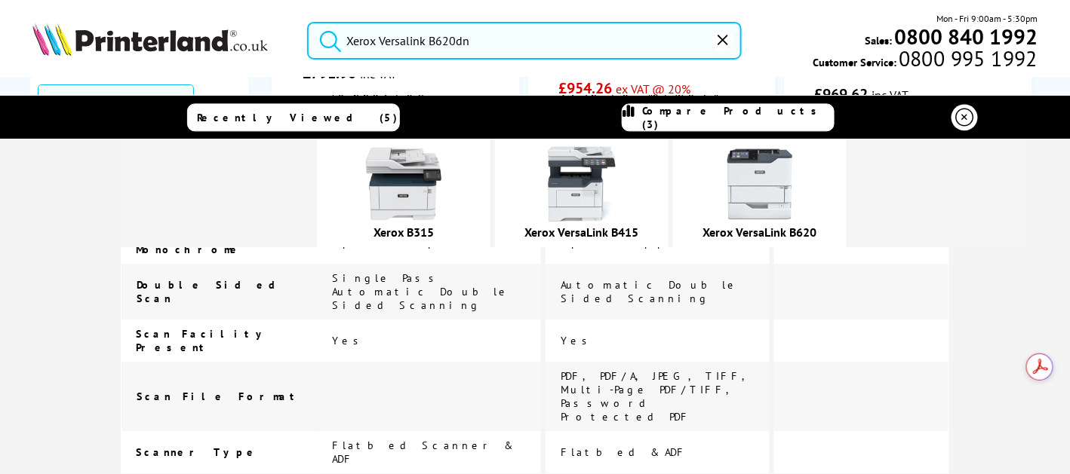
scroll to position [1131, 0]
click at [966, 118] on icon at bounding box center [965, 117] width 18 height 18
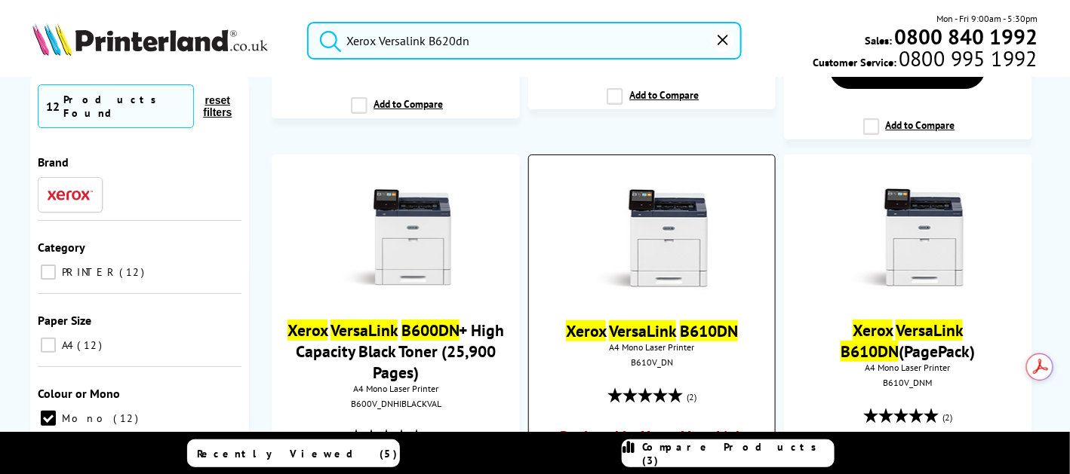
scroll to position [1885, 0]
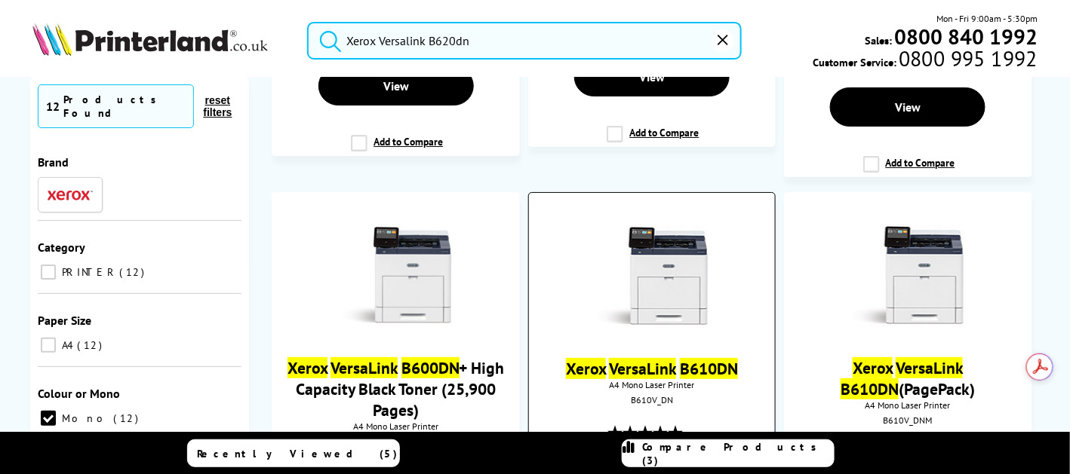
click at [671, 243] on img at bounding box center [651, 276] width 113 height 113
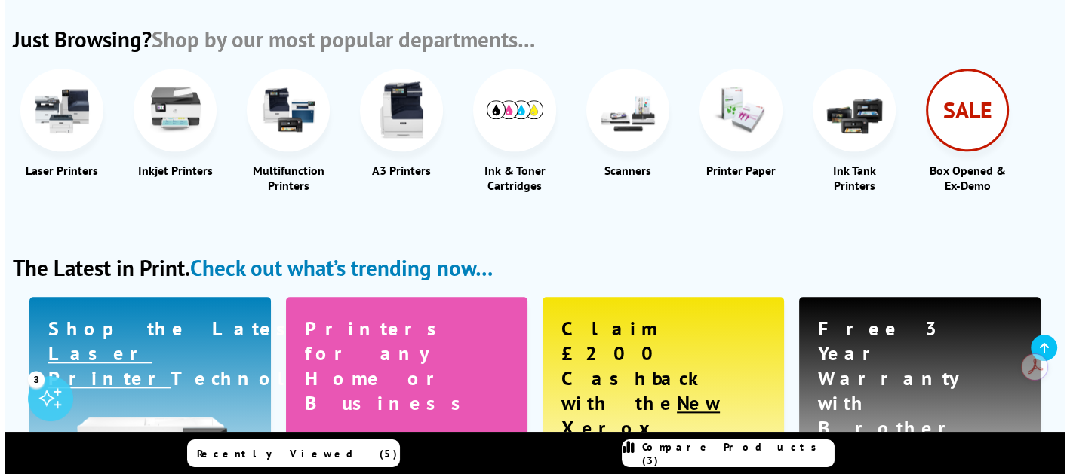
scroll to position [1810, 0]
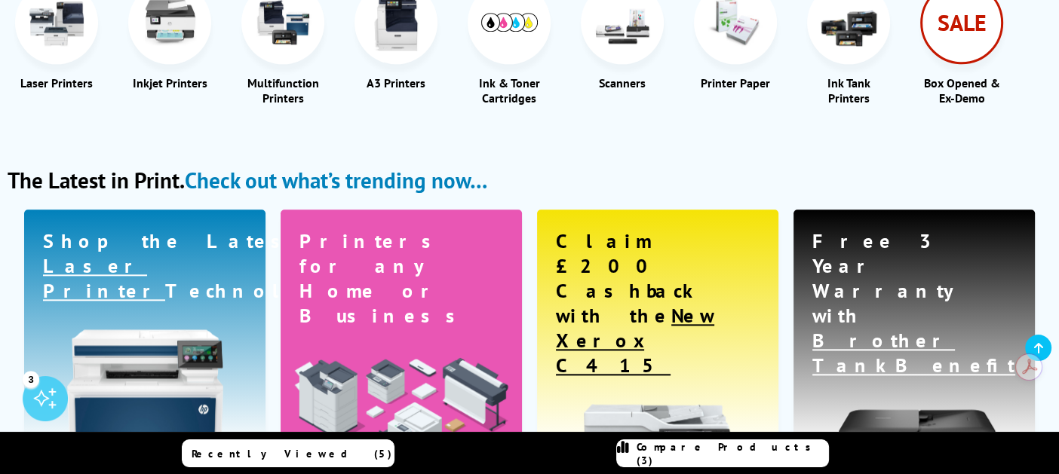
click at [763, 456] on span "Compare Products (3)" at bounding box center [733, 454] width 192 height 27
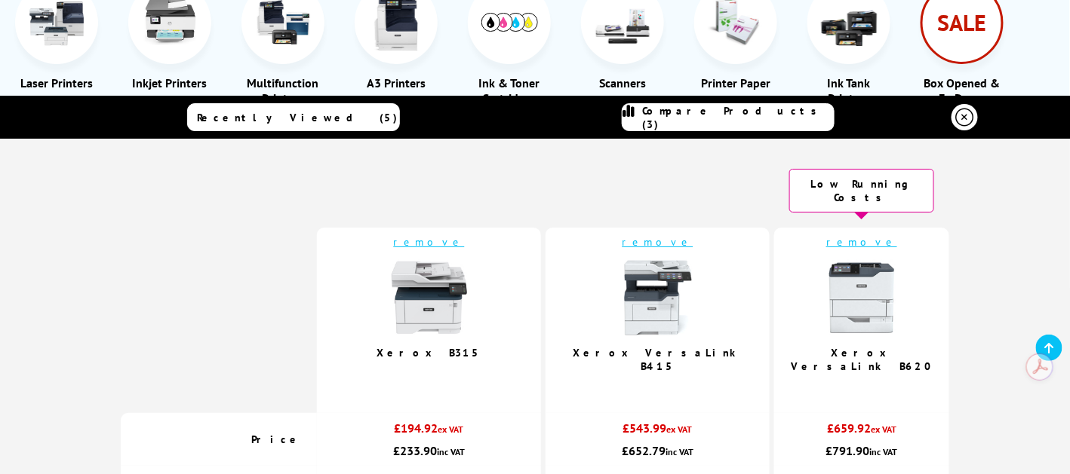
click at [620, 296] on img at bounding box center [657, 297] width 75 height 75
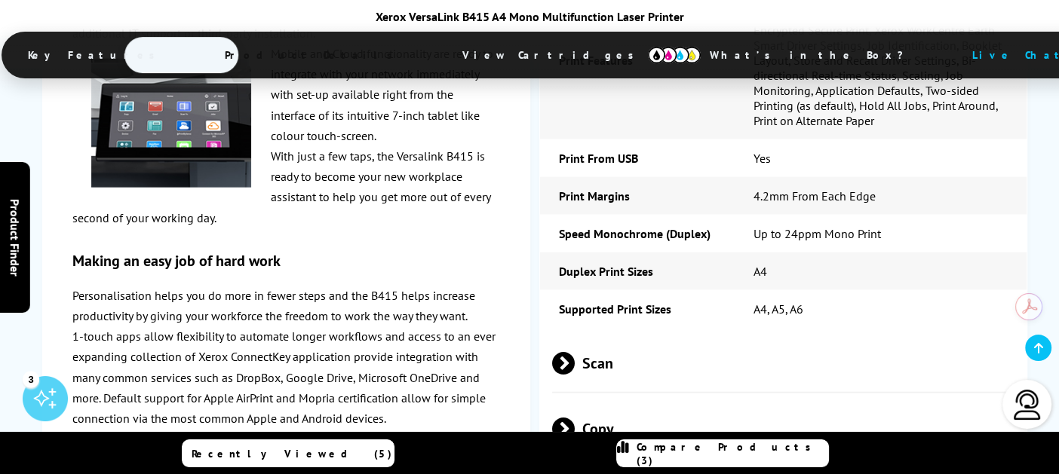
scroll to position [3621, 0]
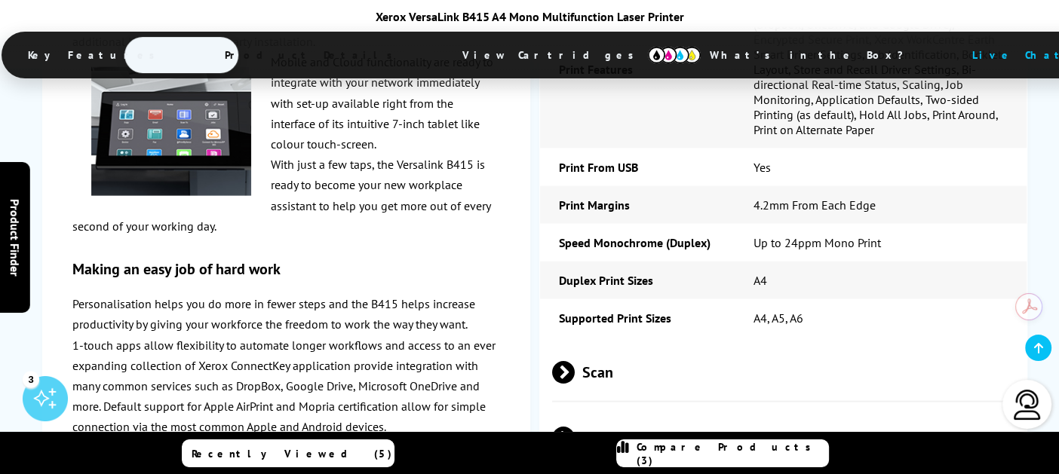
click at [575, 361] on span at bounding box center [575, 372] width 0 height 23
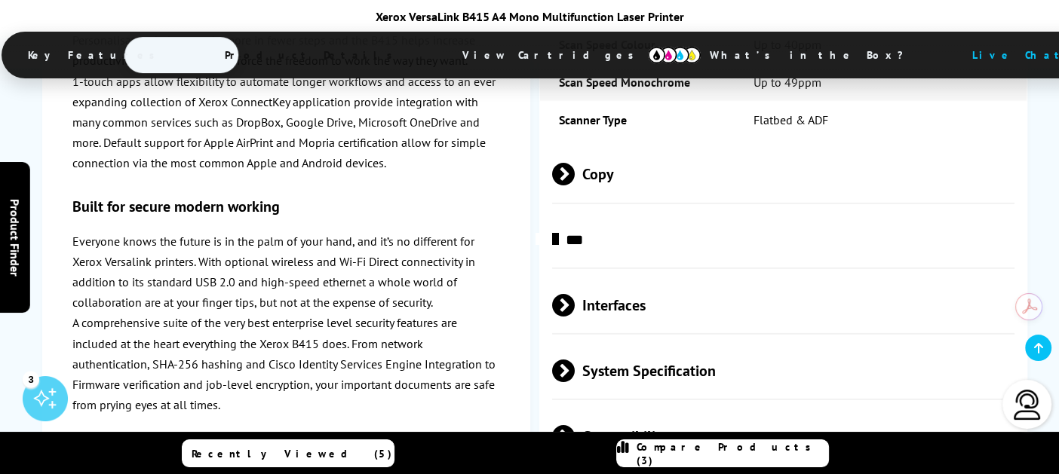
scroll to position [4374, 0]
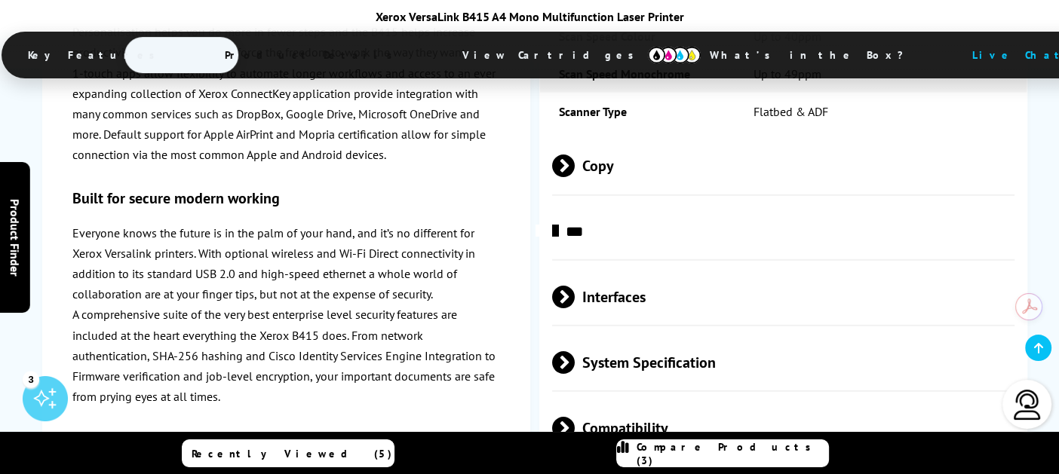
click at [600, 269] on span "Interfaces" at bounding box center [783, 297] width 462 height 57
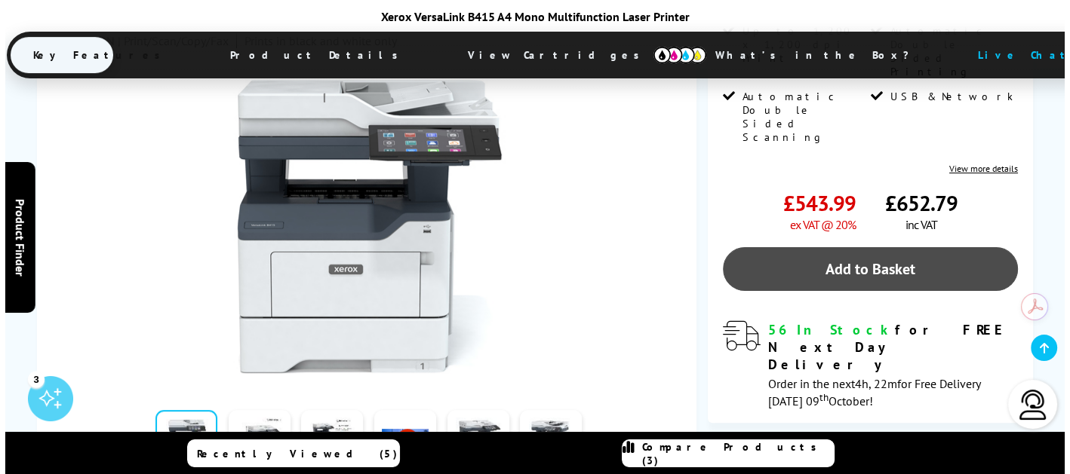
scroll to position [376, 0]
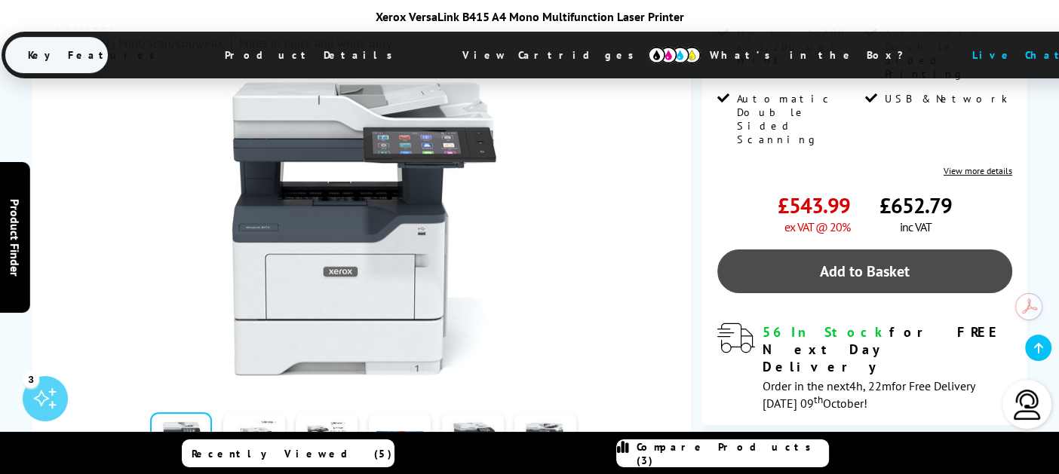
click at [824, 250] on link "Add to Basket" at bounding box center [864, 272] width 295 height 44
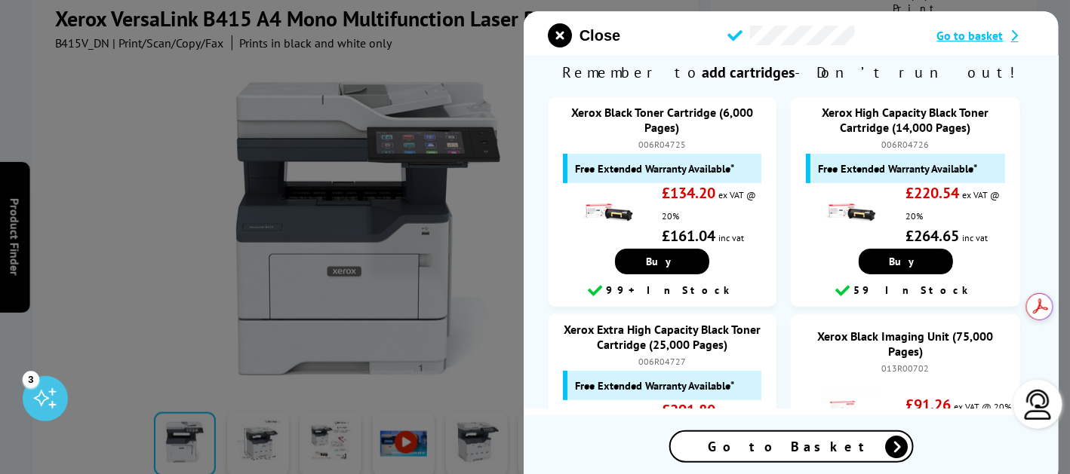
click at [941, 29] on span "Go to basket" at bounding box center [970, 35] width 66 height 15
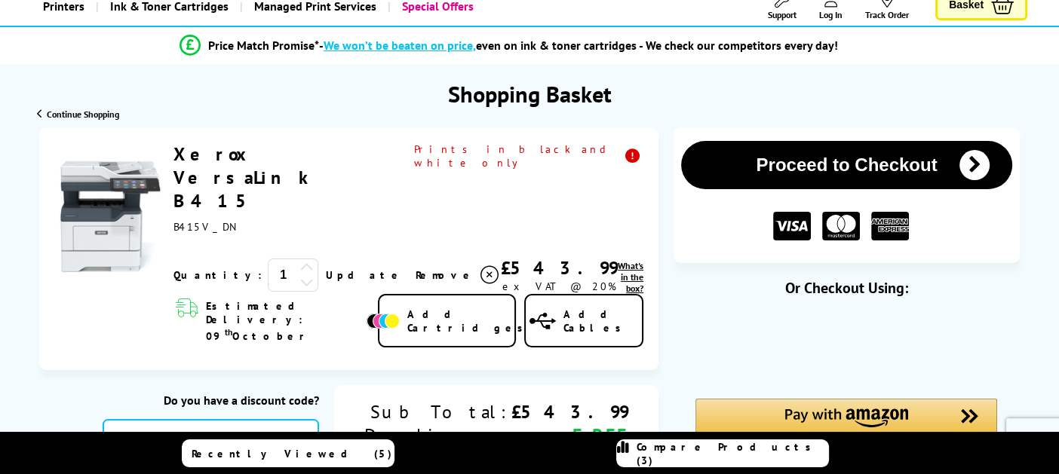
scroll to position [151, 0]
